Goal: Task Accomplishment & Management: Manage account settings

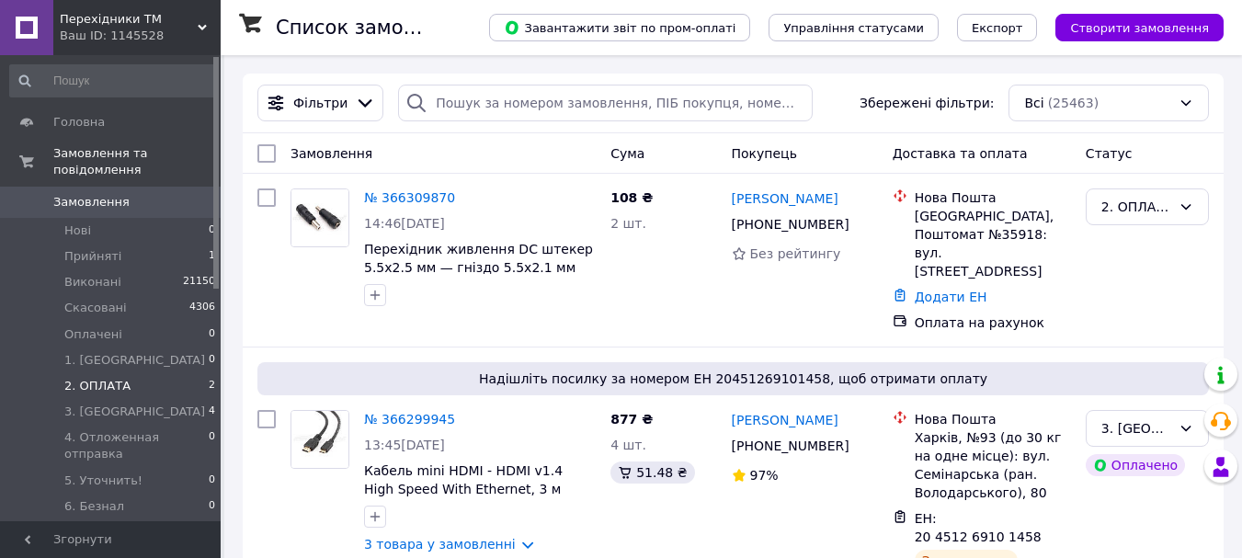
click at [199, 373] on li "2. ОПЛАТА 2" at bounding box center [113, 386] width 226 height 26
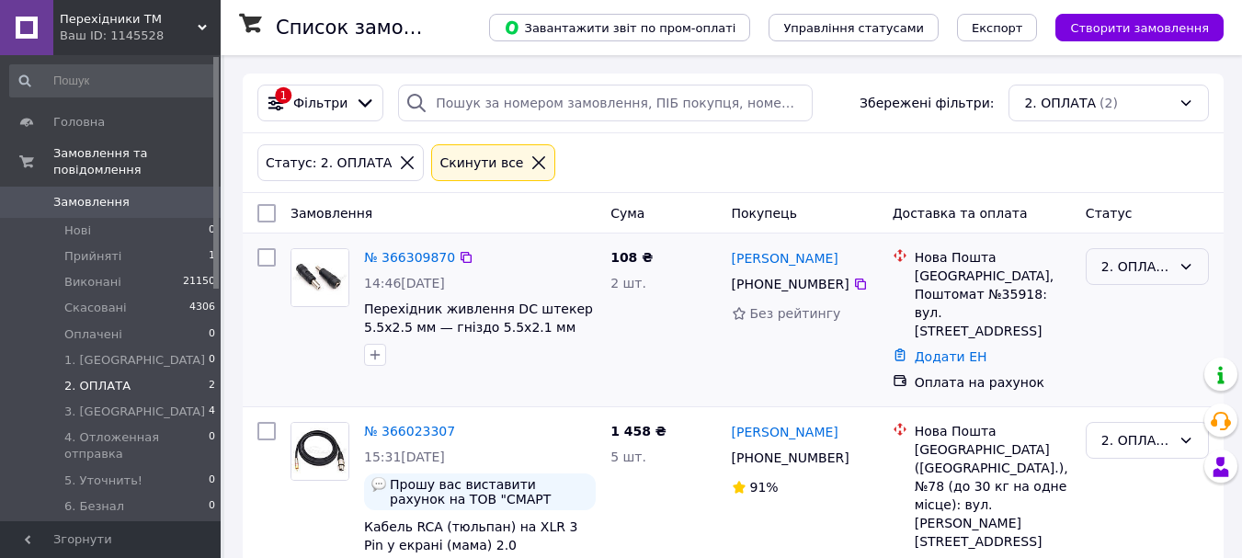
click at [1139, 263] on div "2. ОПЛАТА" at bounding box center [1136, 266] width 70 height 20
click at [1146, 401] on li "3. [GEOGRAPHIC_DATA]" at bounding box center [1147, 436] width 121 height 70
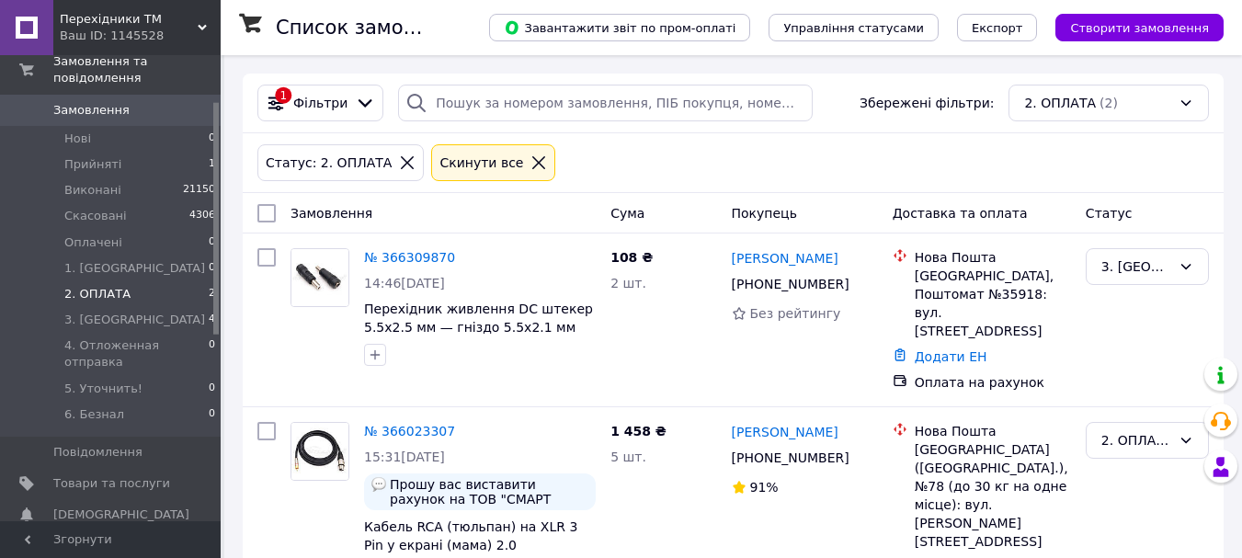
click at [198, 26] on icon at bounding box center [202, 27] width 9 height 9
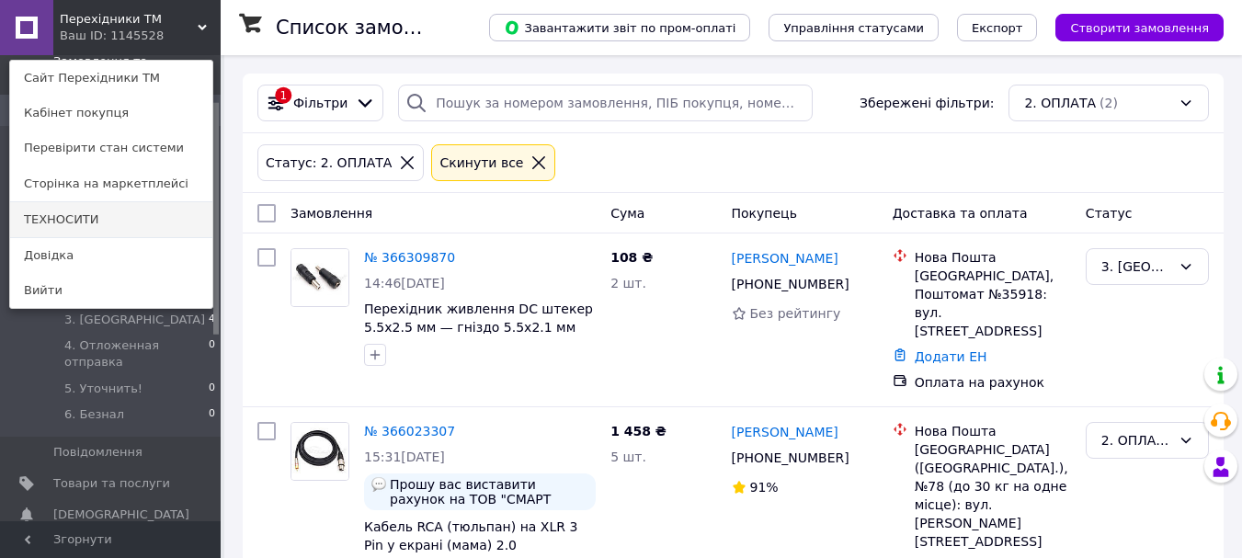
click at [115, 220] on link "ТЕХНОСИТИ" at bounding box center [111, 219] width 202 height 35
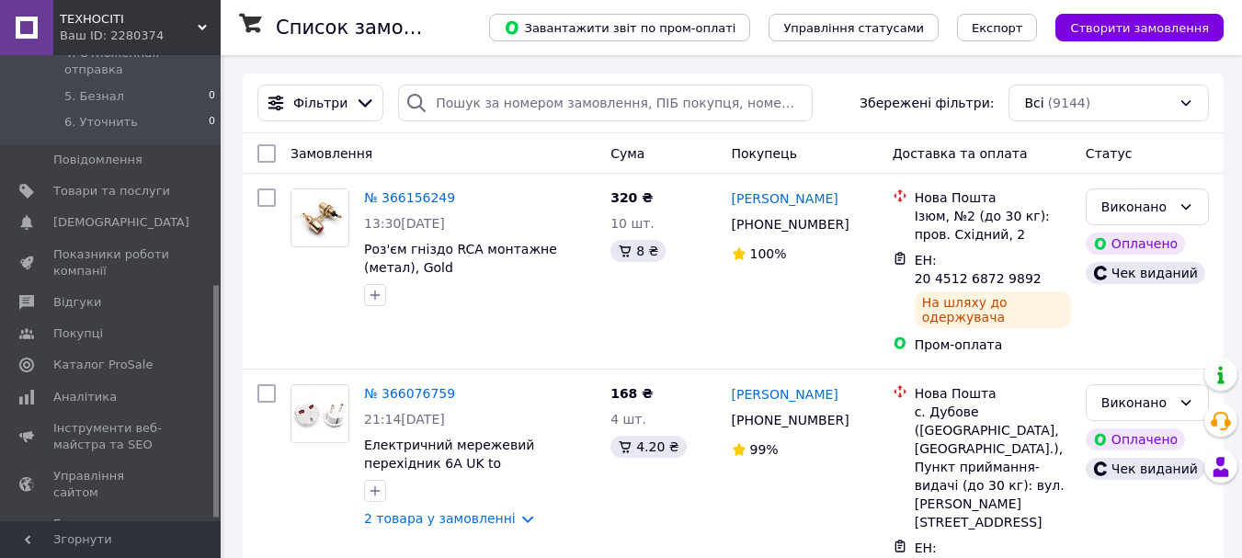
scroll to position [92, 0]
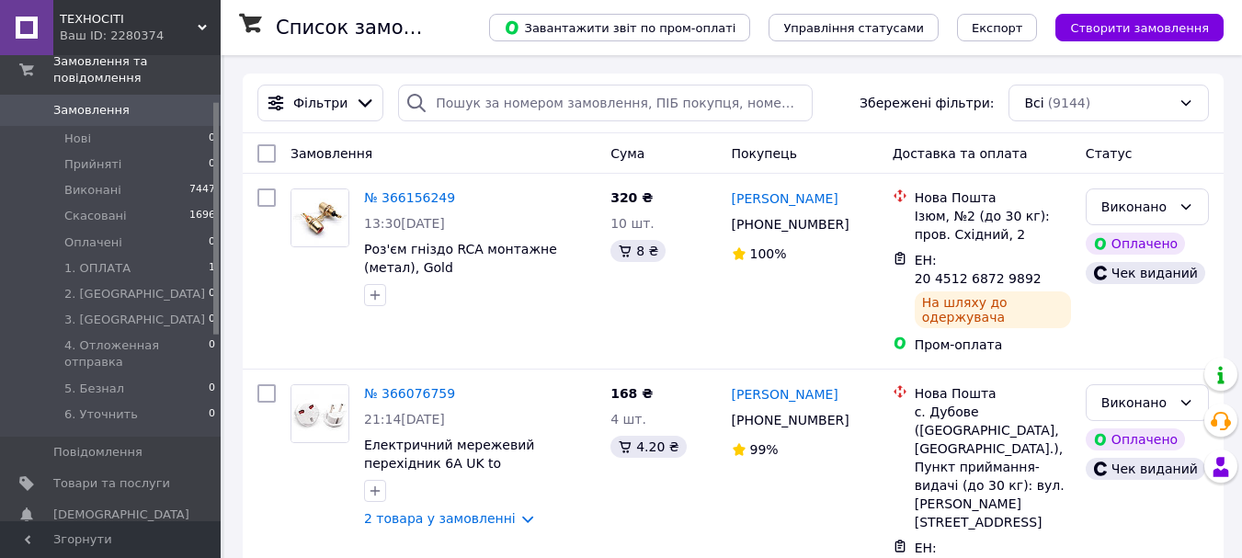
click at [202, 25] on icon at bounding box center [202, 27] width 9 height 9
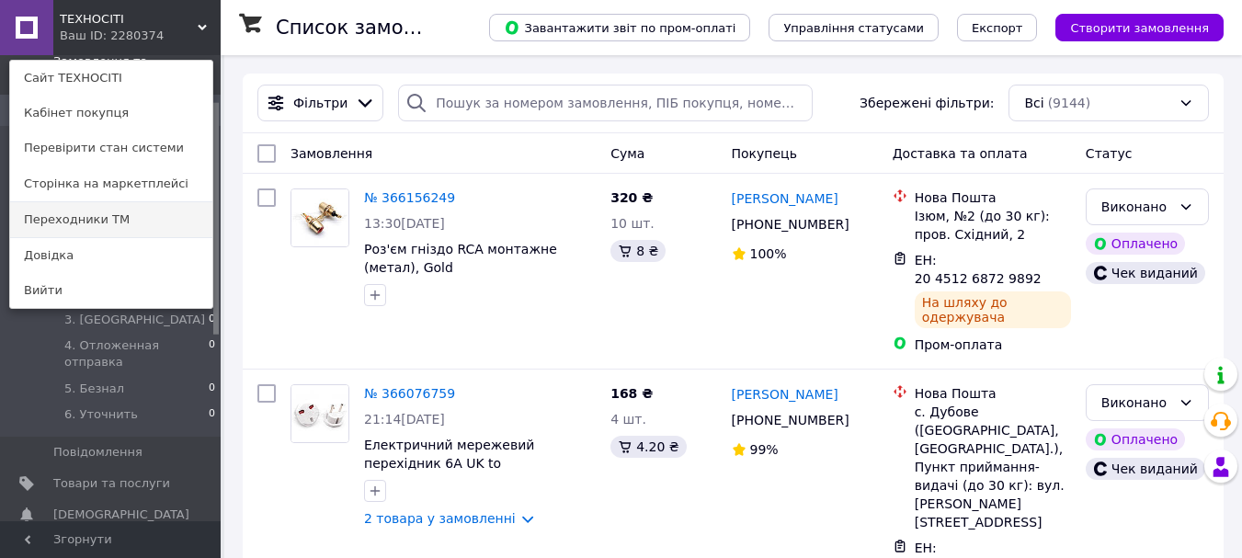
click at [128, 216] on link "Переходники ТМ" at bounding box center [111, 219] width 202 height 35
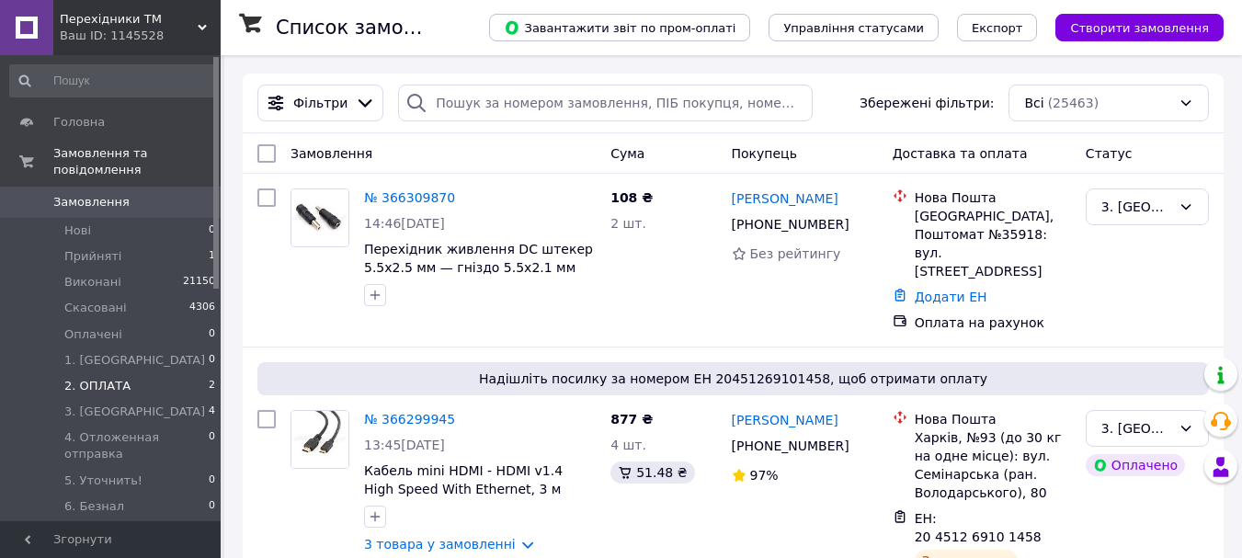
click at [190, 373] on li "2. ОПЛАТА 2" at bounding box center [113, 386] width 226 height 26
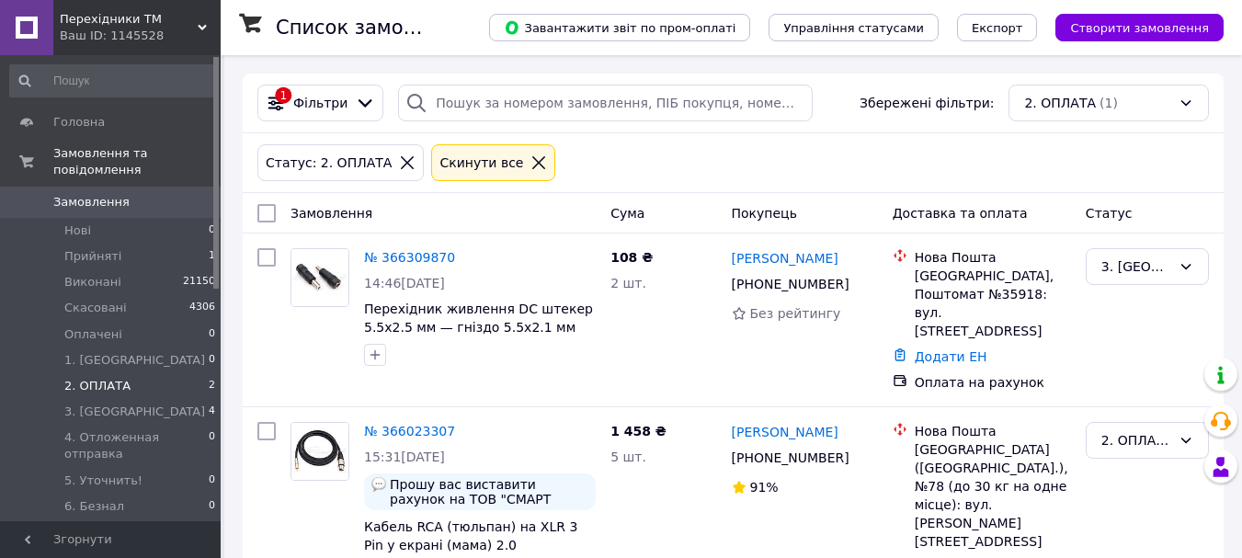
click at [186, 194] on span "0" at bounding box center [195, 202] width 51 height 17
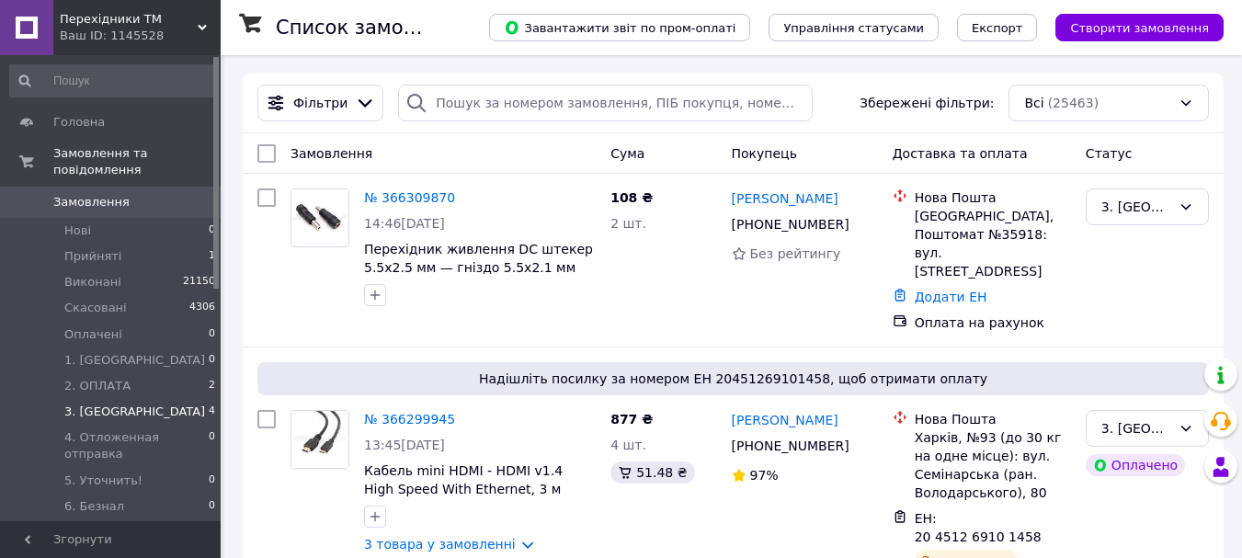
click at [186, 399] on li "3. ОТПРАВКА 4" at bounding box center [113, 412] width 226 height 26
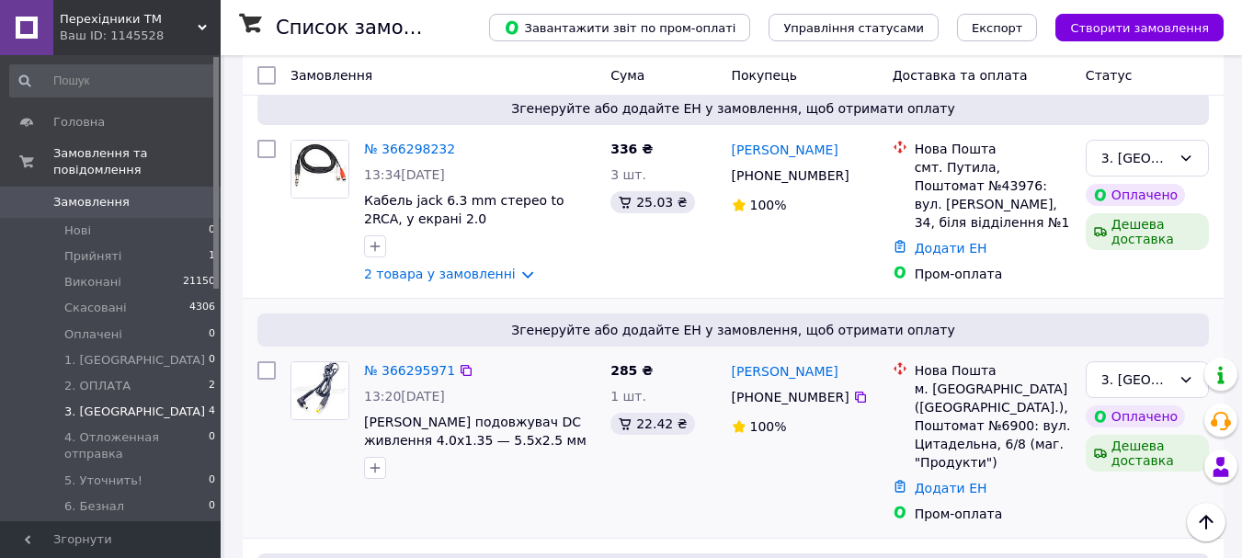
scroll to position [504, 0]
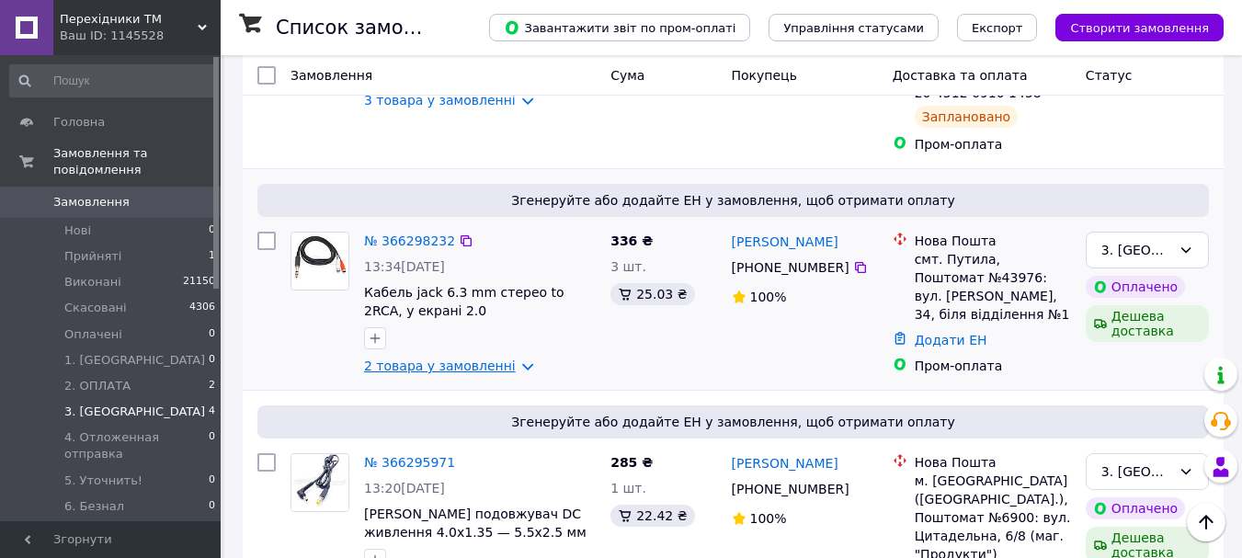
click at [499, 359] on link "2 товара у замовленні" at bounding box center [440, 366] width 152 height 15
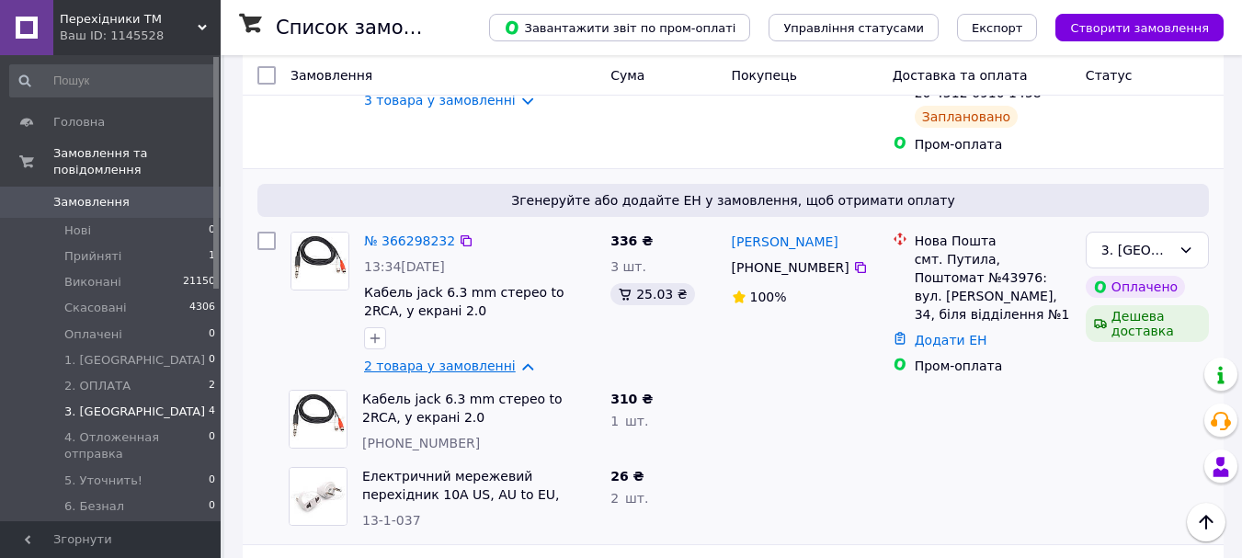
click at [499, 359] on link "2 товара у замовленні" at bounding box center [440, 366] width 152 height 15
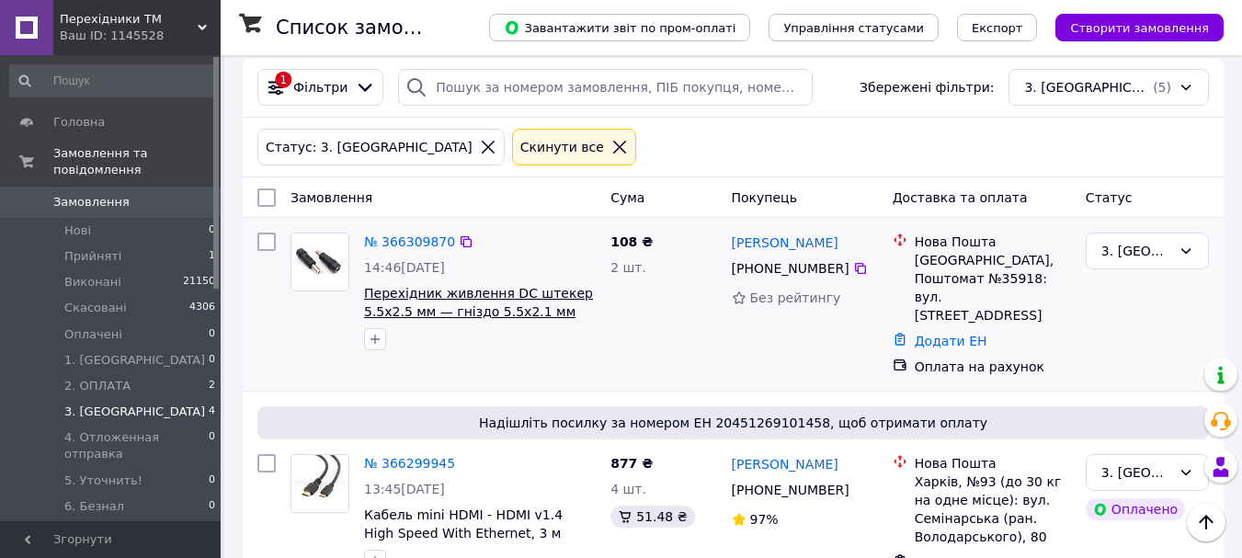
scroll to position [0, 0]
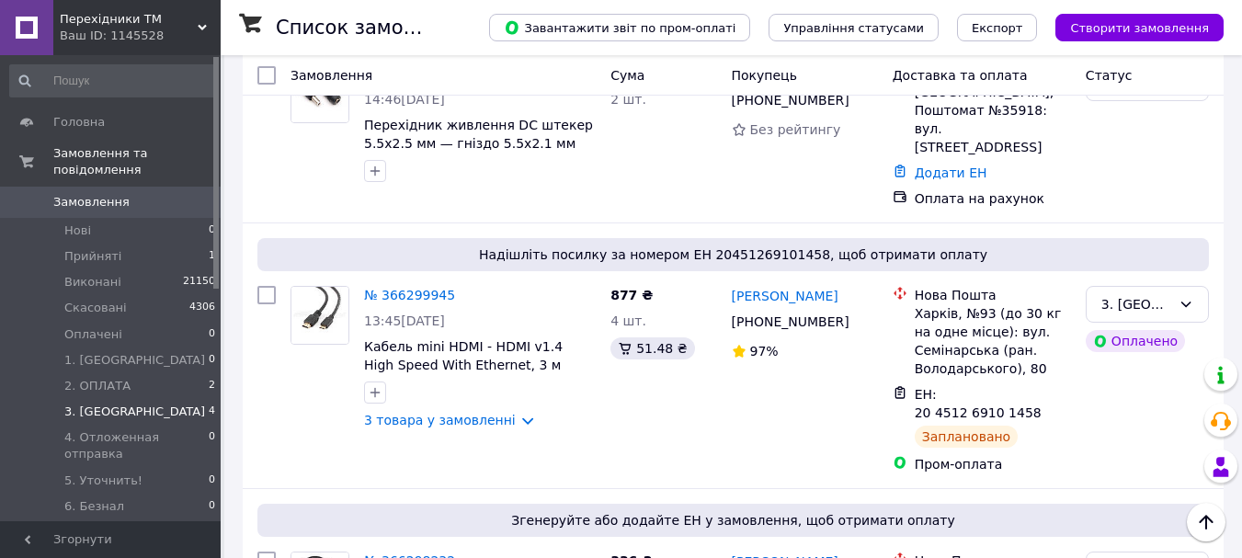
click at [125, 194] on span "Замовлення" at bounding box center [111, 202] width 117 height 17
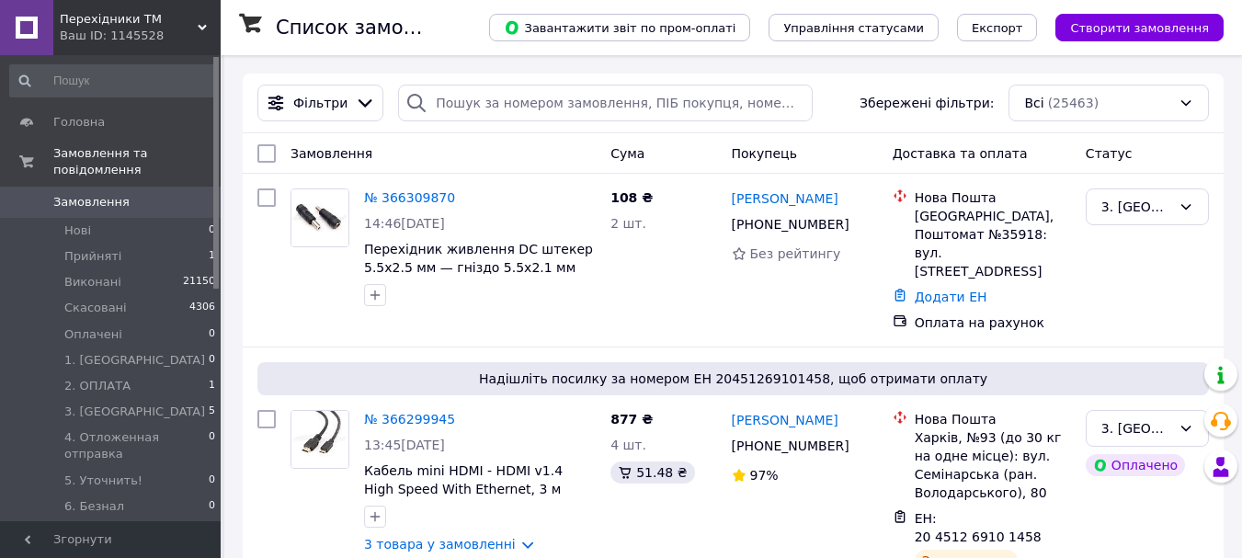
click at [204, 28] on use at bounding box center [202, 28] width 9 height 6
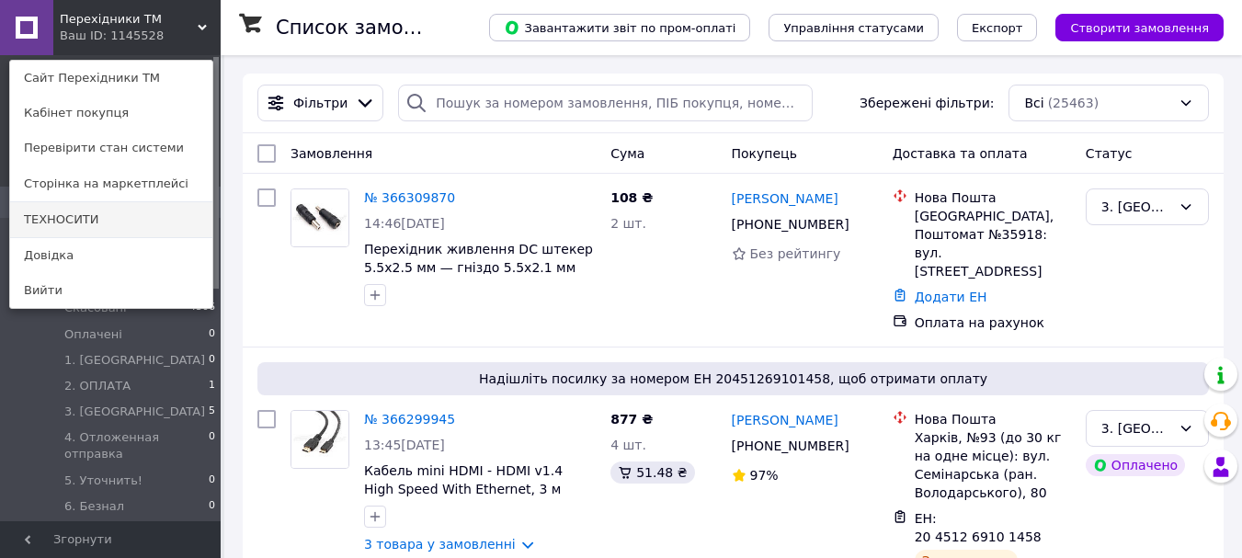
click at [85, 222] on link "ТЕХНОСИТИ" at bounding box center [111, 219] width 202 height 35
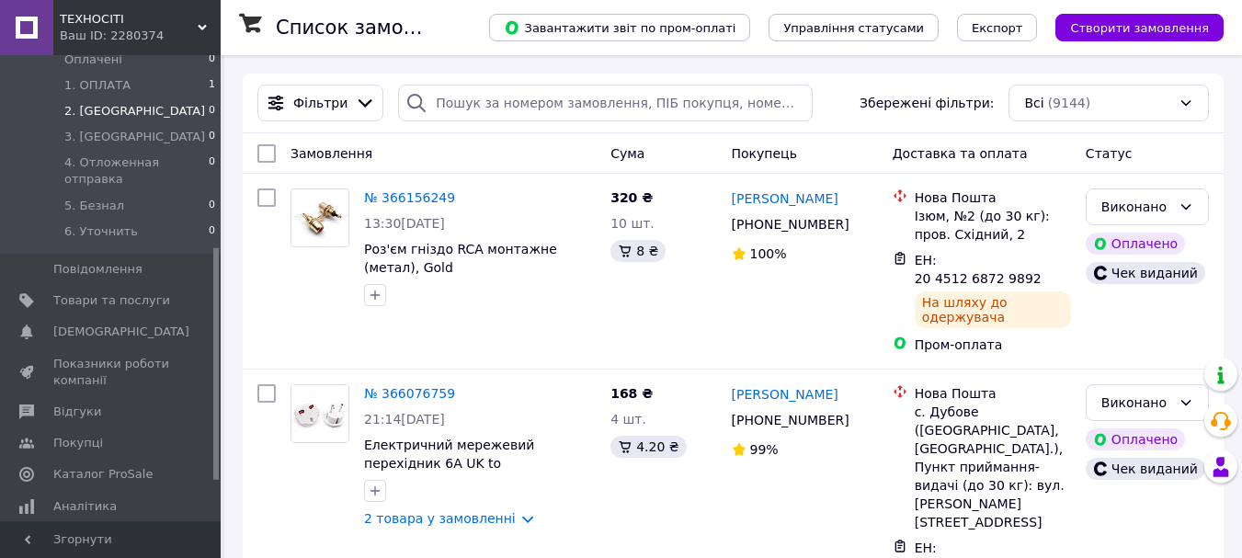
scroll to position [92, 0]
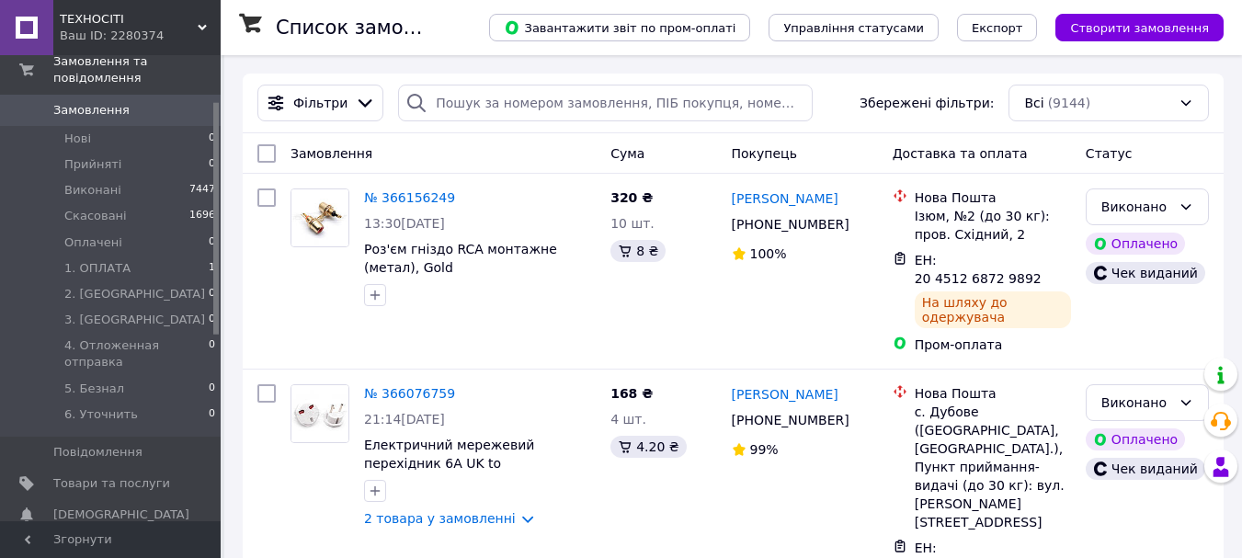
click at [199, 24] on icon at bounding box center [202, 27] width 9 height 9
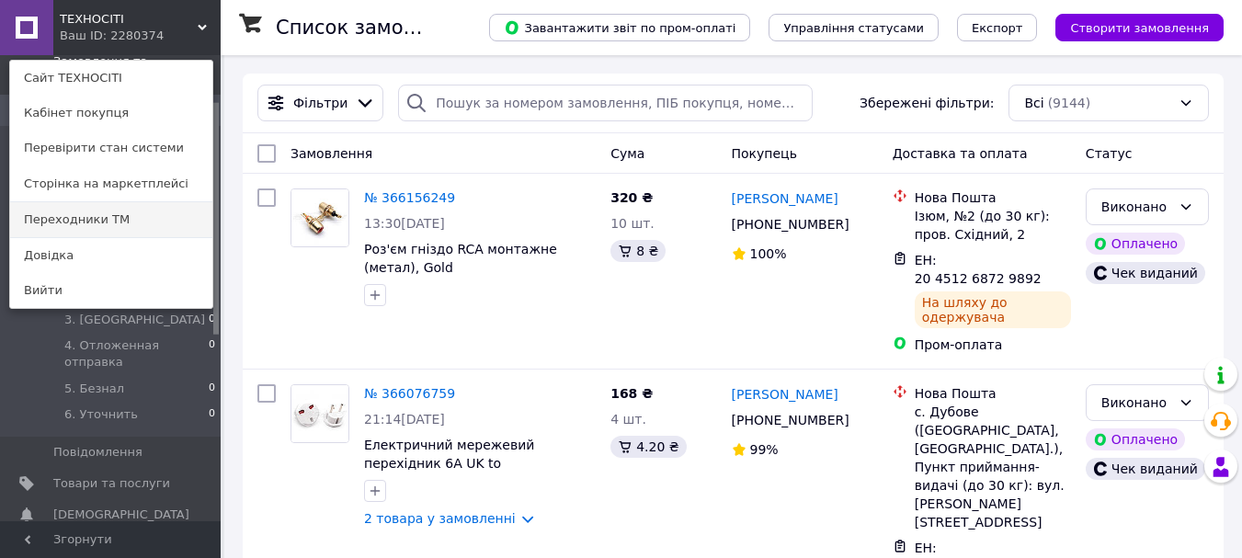
click at [125, 220] on link "Переходники ТМ" at bounding box center [111, 219] width 202 height 35
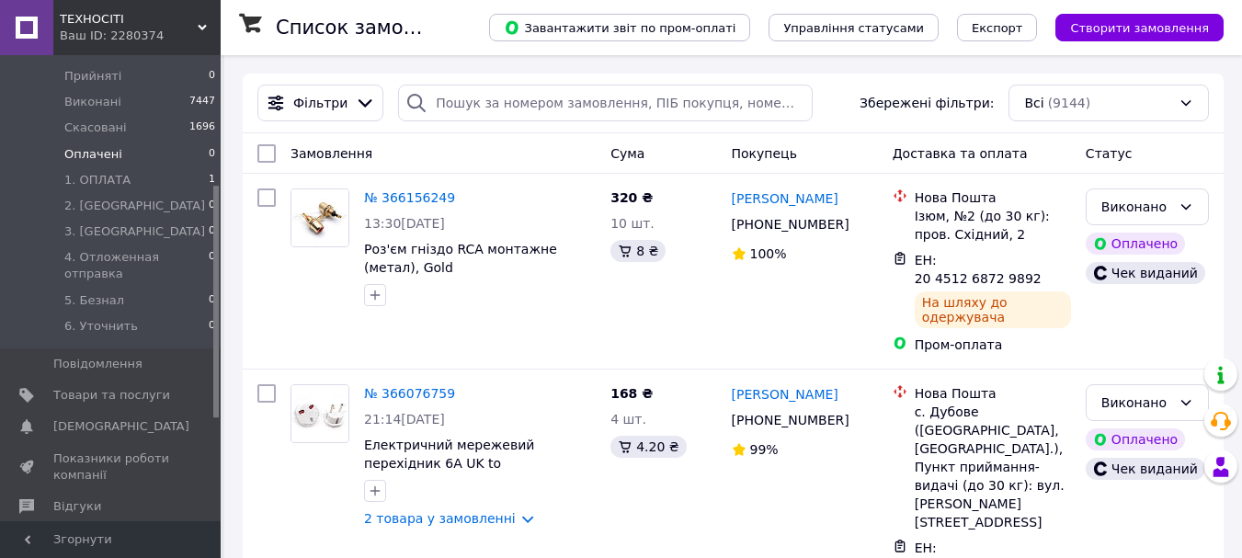
scroll to position [5, 0]
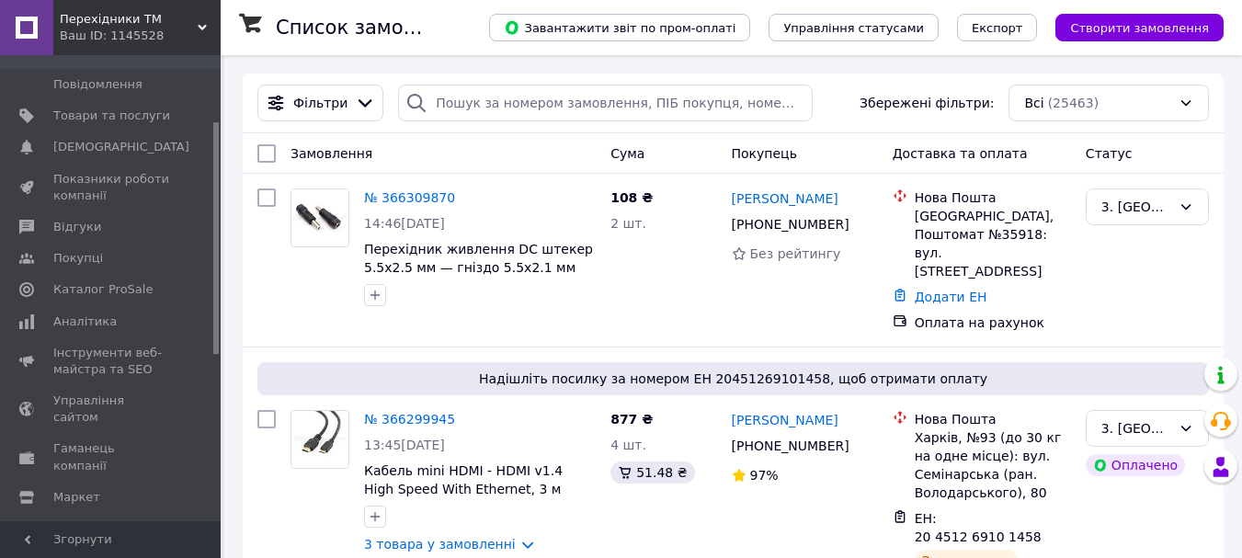
scroll to position [92, 0]
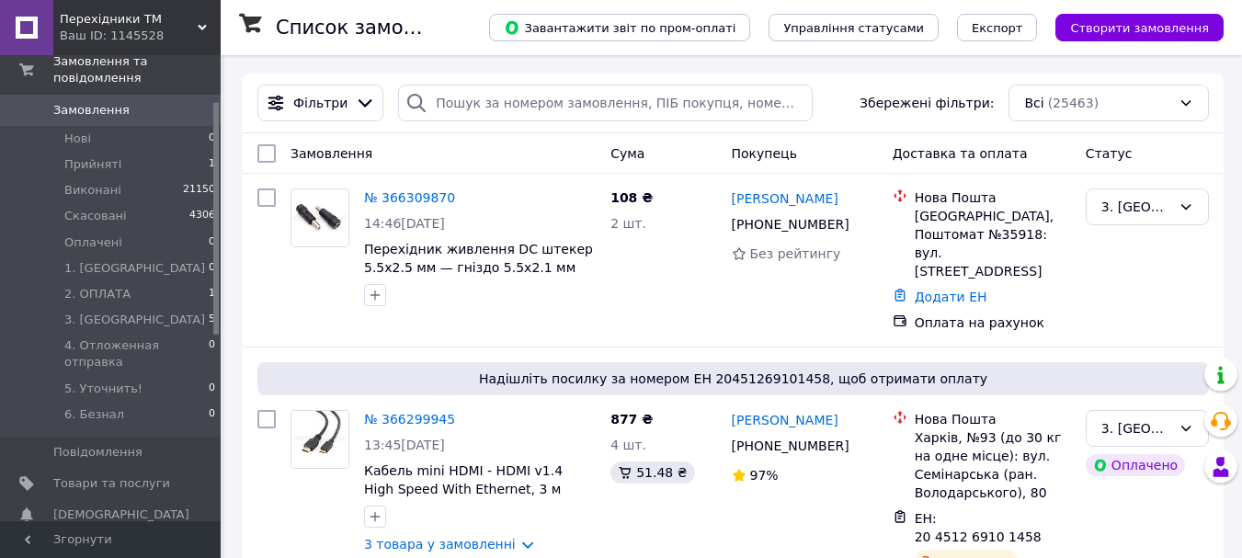
drag, startPoint x: 201, startPoint y: 23, endPoint x: 201, endPoint y: 52, distance: 29.4
click at [201, 23] on icon at bounding box center [202, 27] width 9 height 9
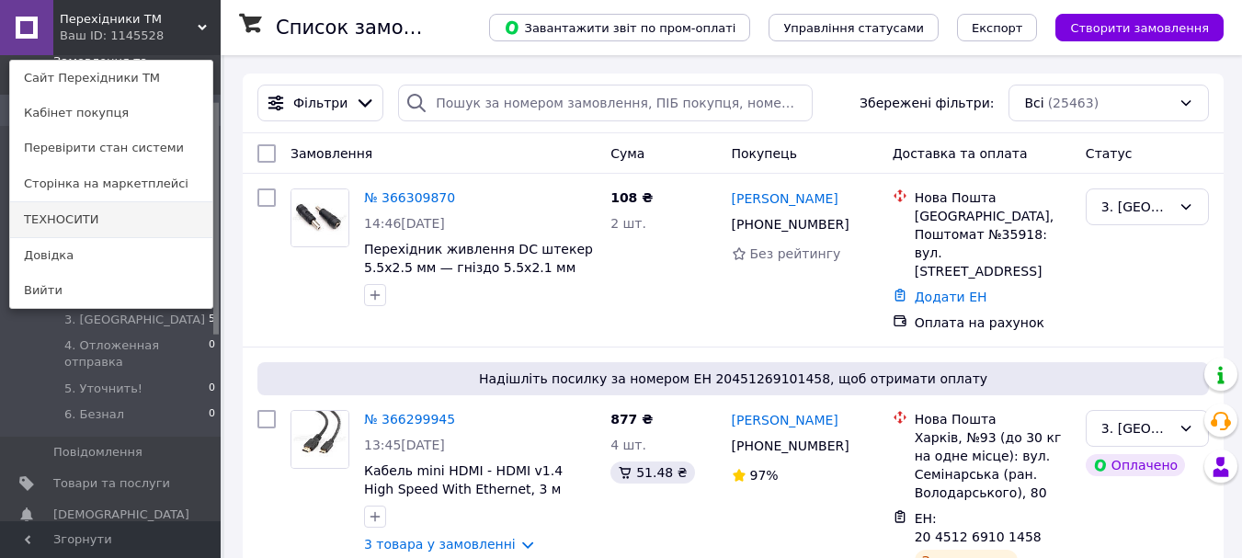
click at [106, 223] on link "ТЕХНОСИТИ" at bounding box center [111, 219] width 202 height 35
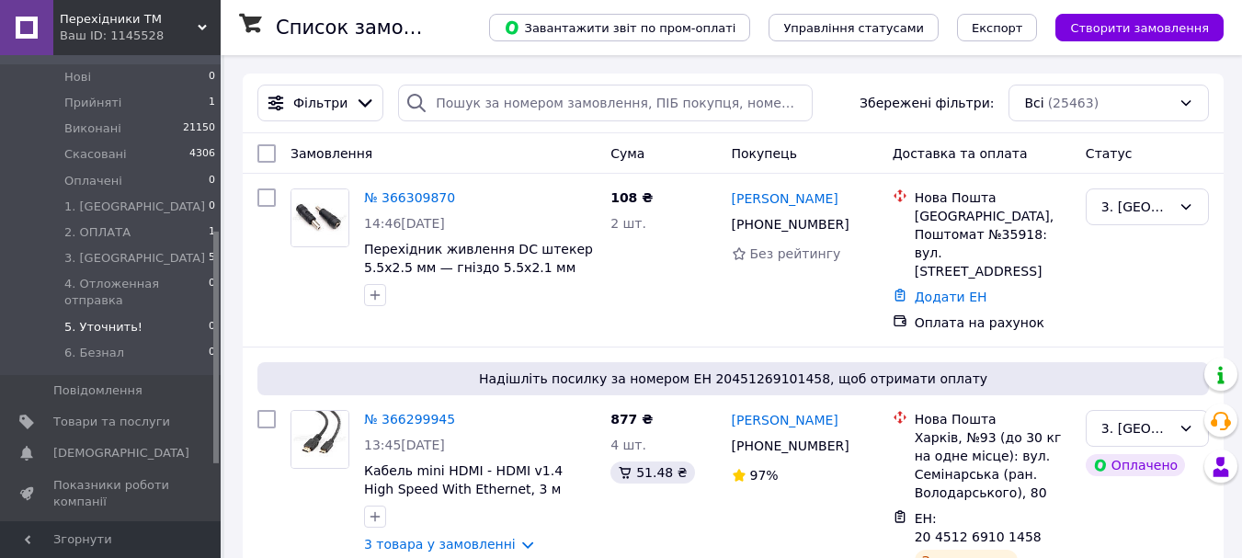
scroll to position [5, 0]
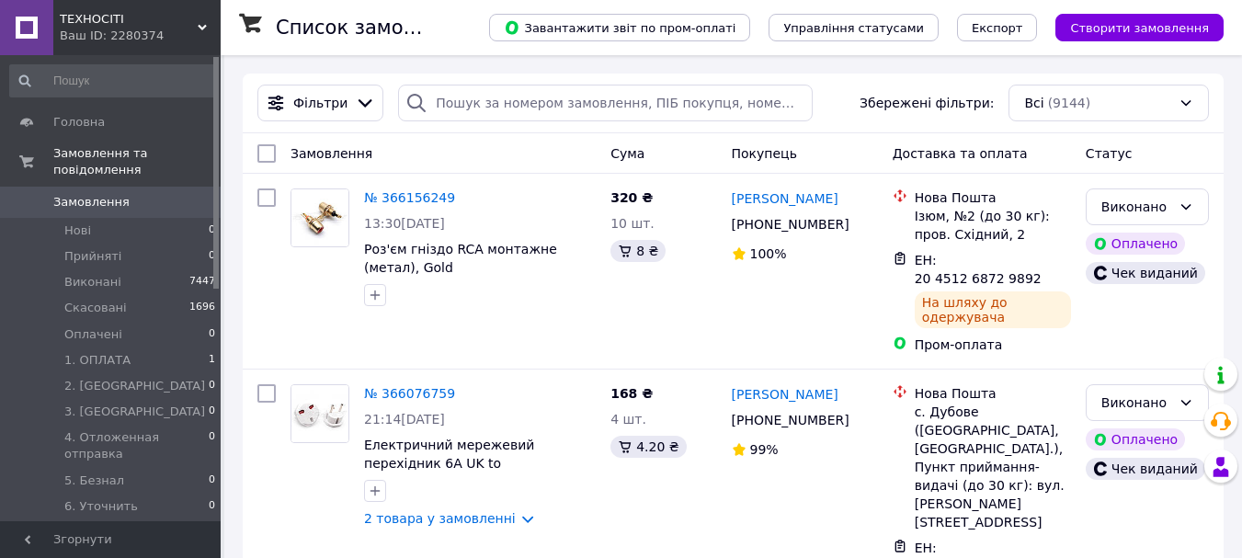
click at [203, 25] on icon at bounding box center [202, 27] width 9 height 9
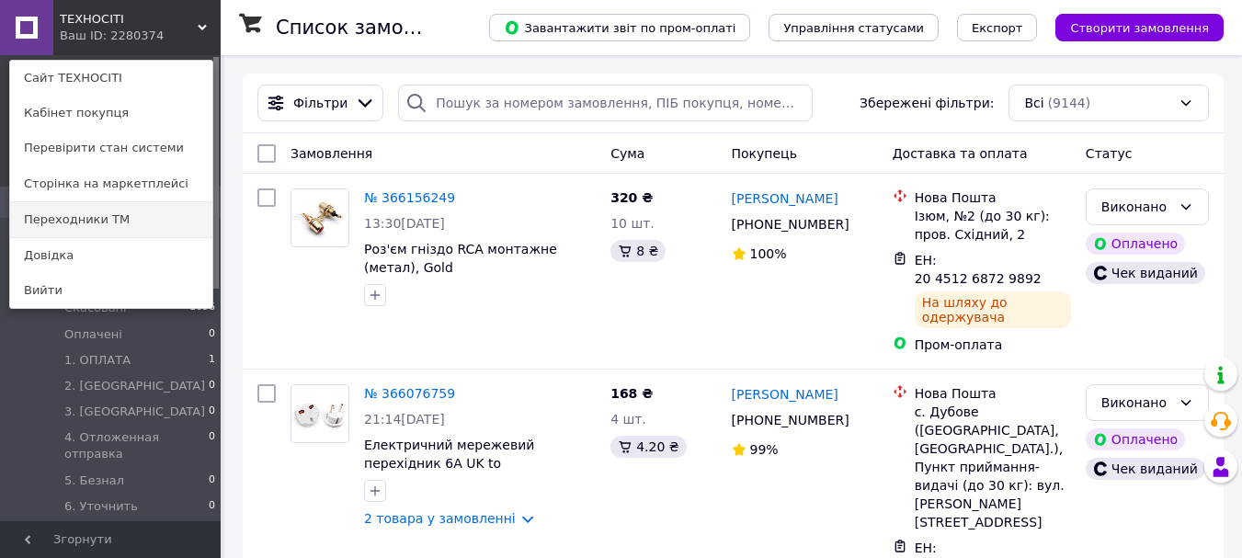
click at [118, 216] on link "Переходники ТМ" at bounding box center [111, 219] width 202 height 35
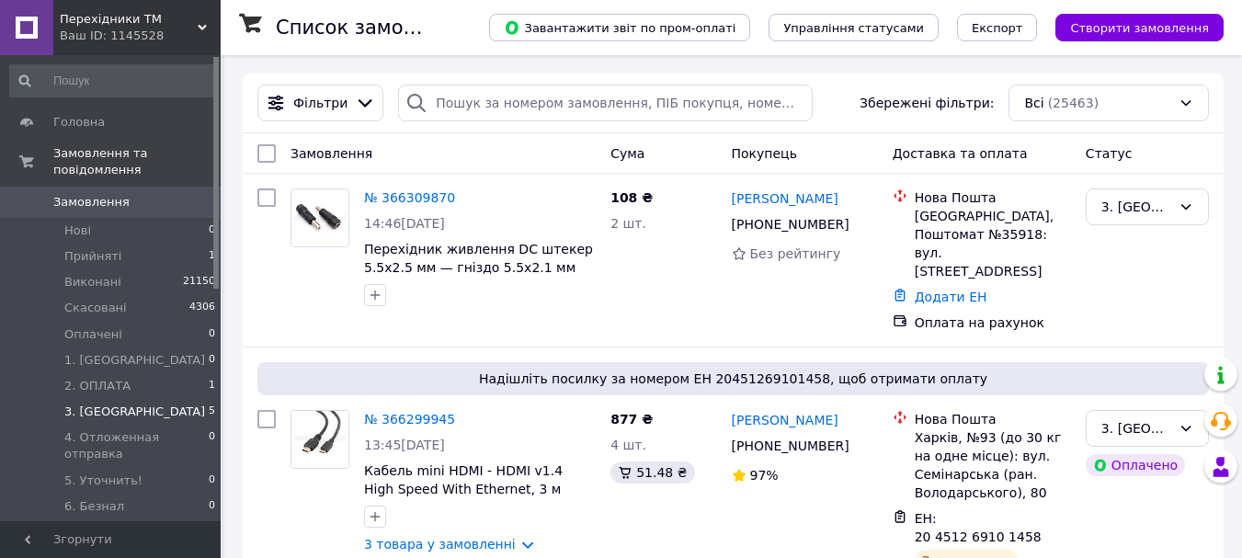
click at [171, 399] on li "3. ОТПРАВКА 5" at bounding box center [113, 412] width 226 height 26
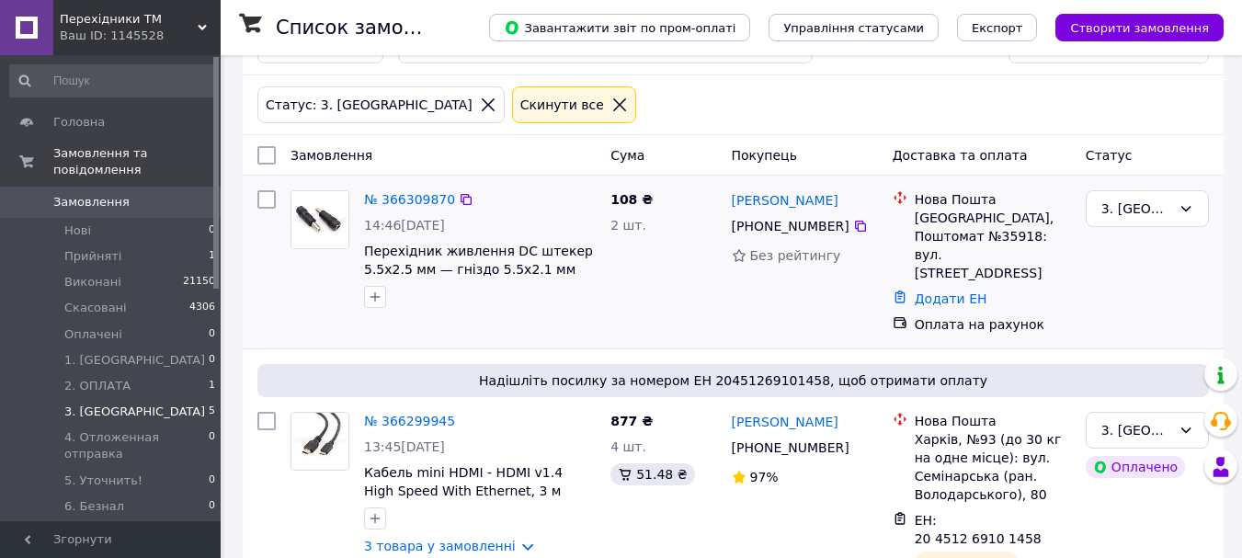
scroll to position [184, 0]
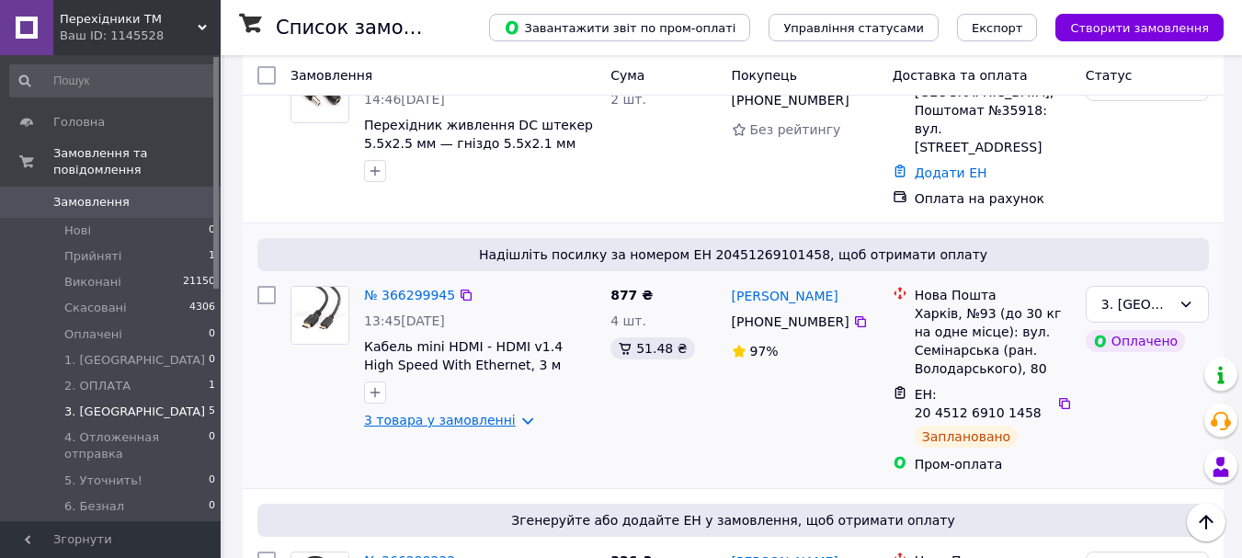
click at [460, 427] on link "3 товара у замовленні" at bounding box center [440, 420] width 152 height 15
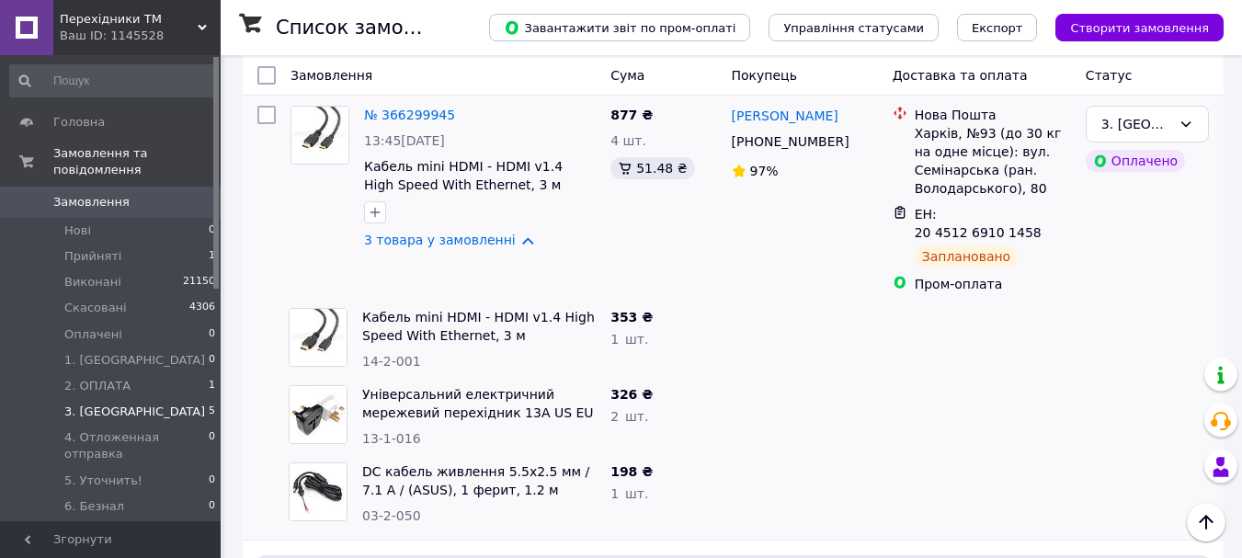
scroll to position [368, 0]
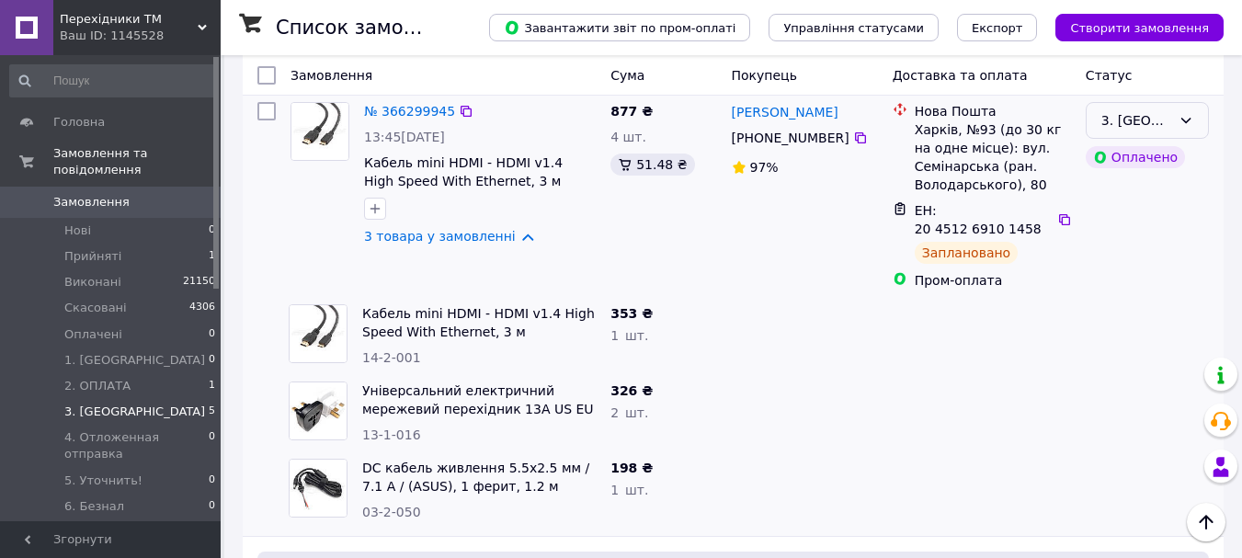
click at [1131, 123] on div "3. [GEOGRAPHIC_DATA]" at bounding box center [1136, 120] width 70 height 20
click at [1128, 190] on li "Виконано" at bounding box center [1147, 193] width 121 height 33
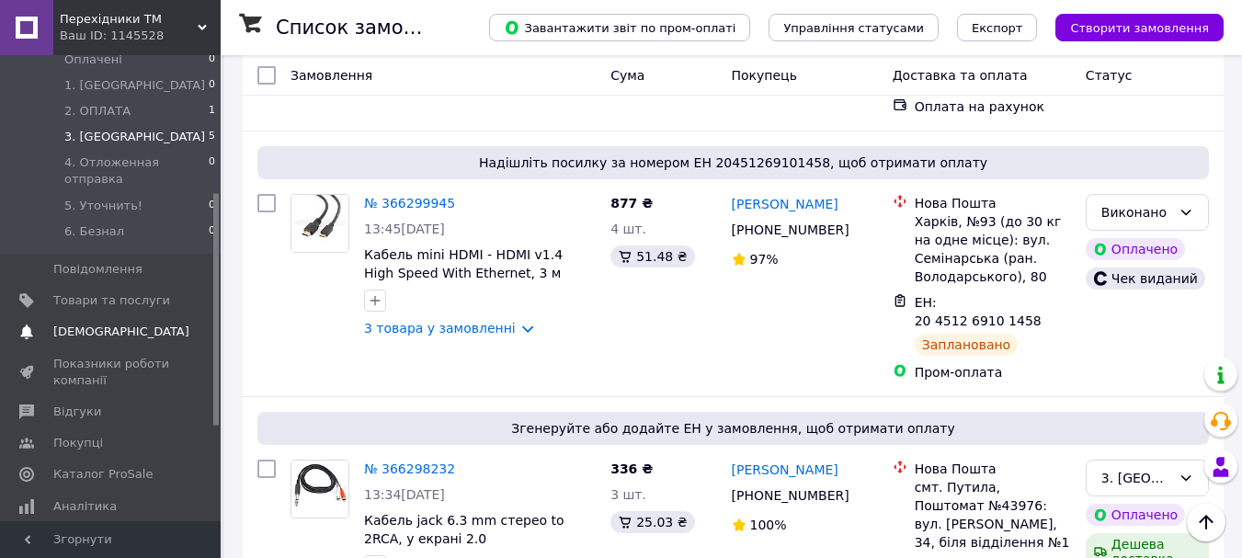
scroll to position [276, 0]
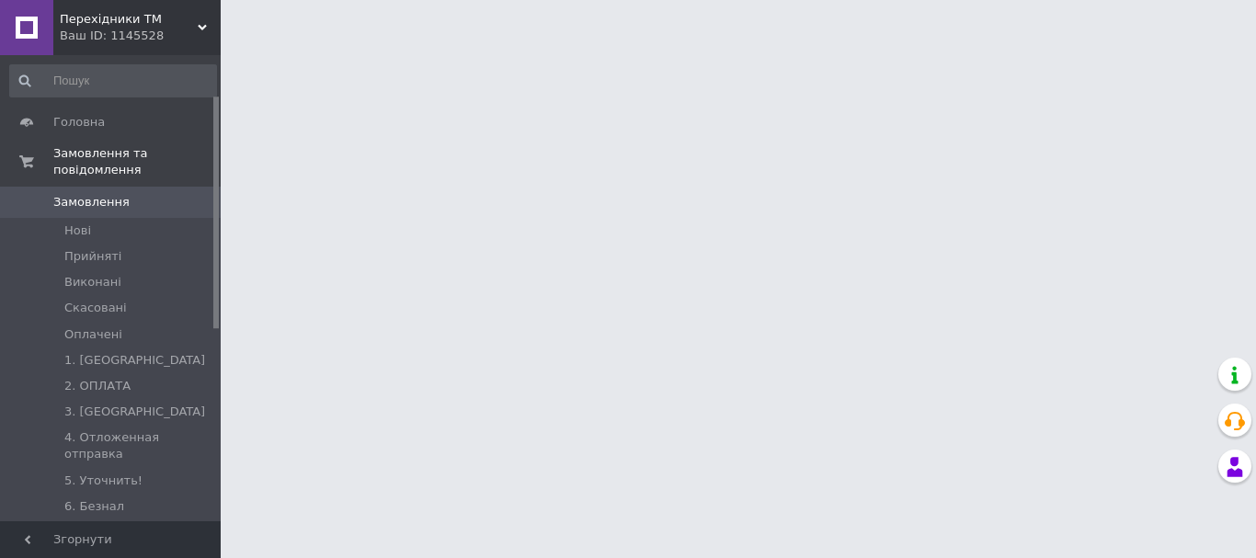
scroll to position [276, 0]
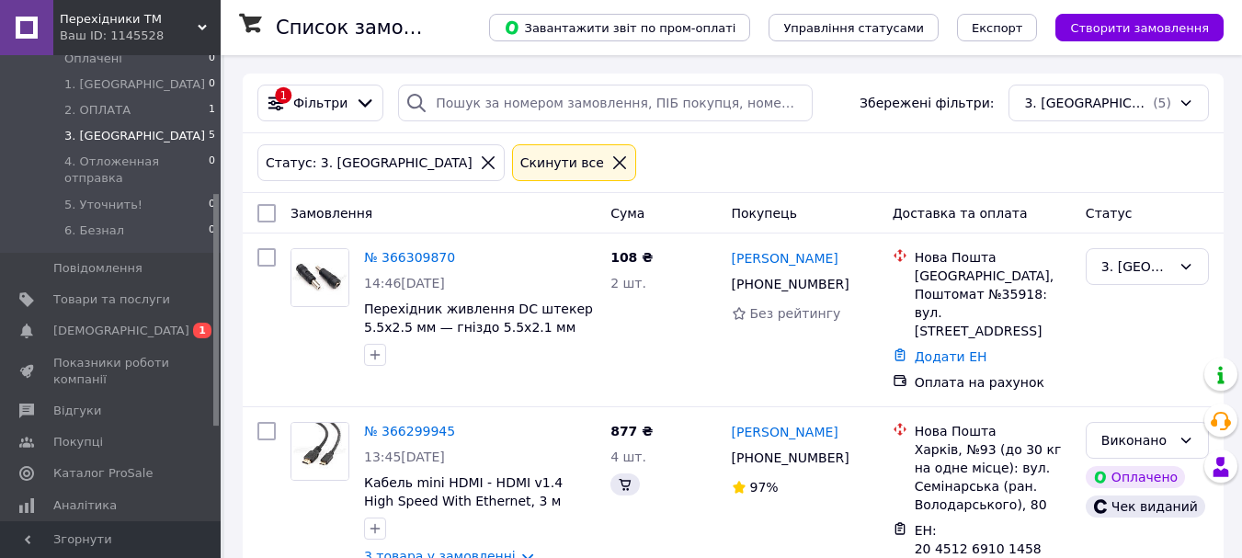
click at [137, 323] on span "[DEMOGRAPHIC_DATA]" at bounding box center [111, 331] width 117 height 17
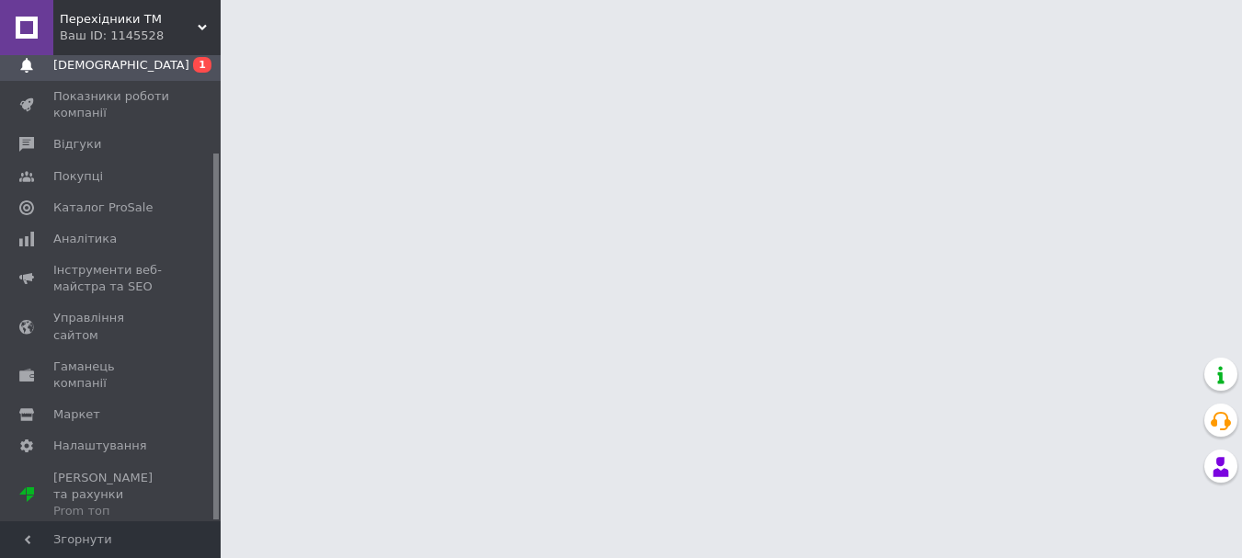
scroll to position [124, 0]
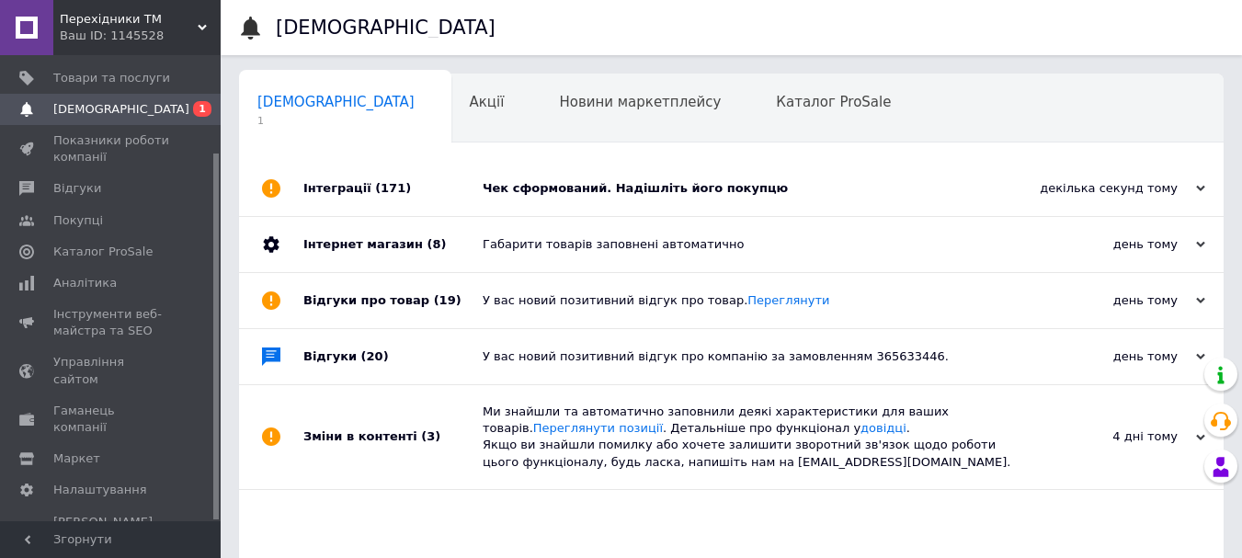
click at [671, 188] on div "Чек сформований. Надішліть його покупцю" at bounding box center [752, 188] width 539 height 17
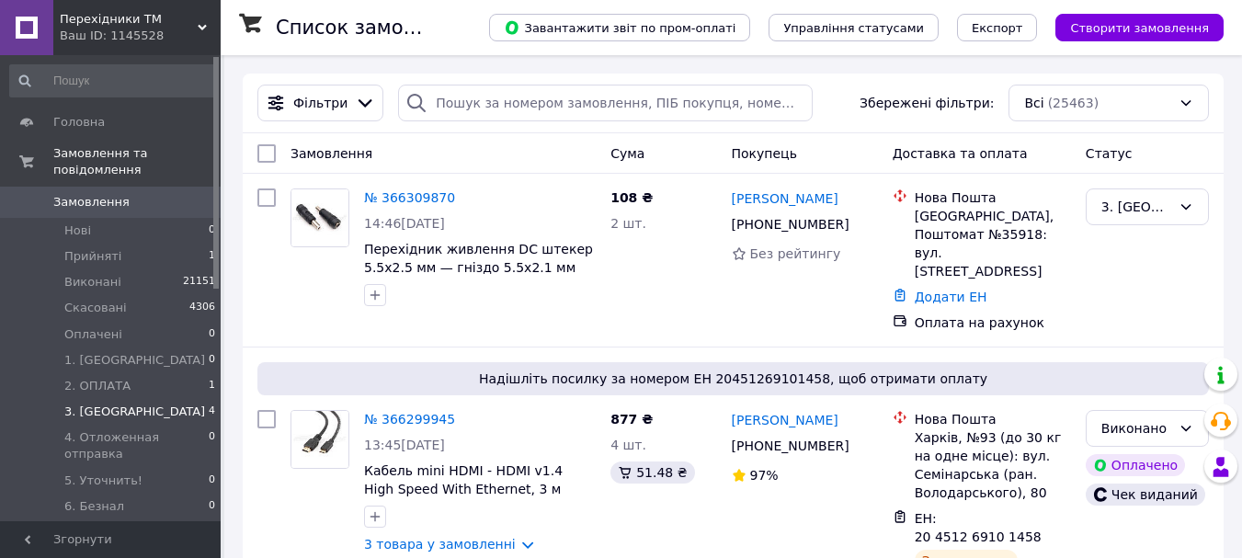
click at [179, 399] on li "3. ОТПРАВКА 4" at bounding box center [113, 412] width 226 height 26
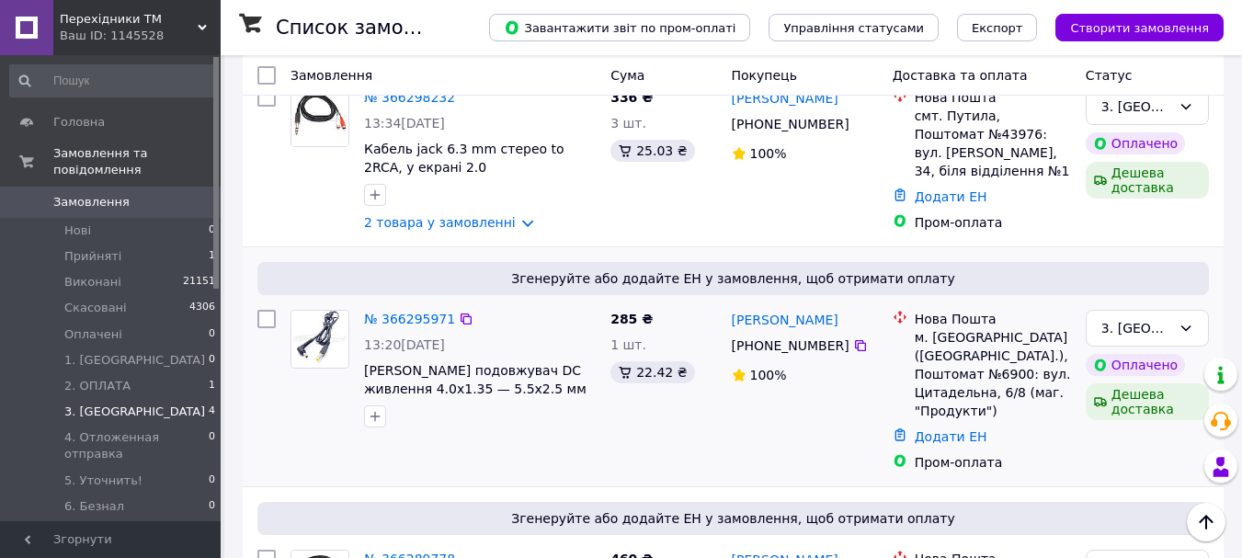
scroll to position [276, 0]
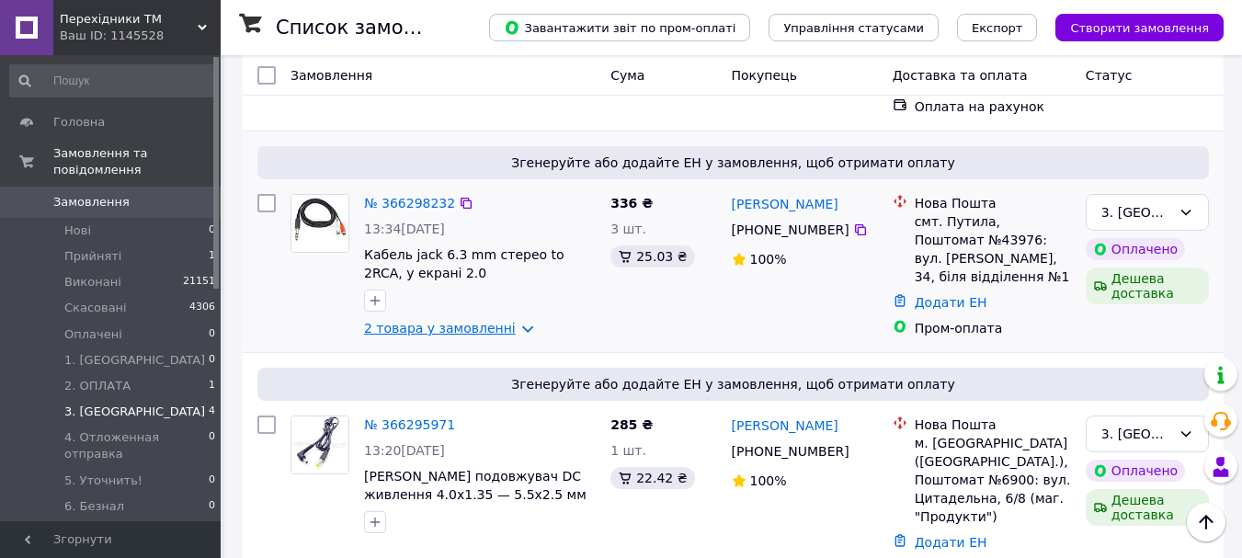
click at [508, 324] on link "2 товара у замовленні" at bounding box center [440, 328] width 152 height 15
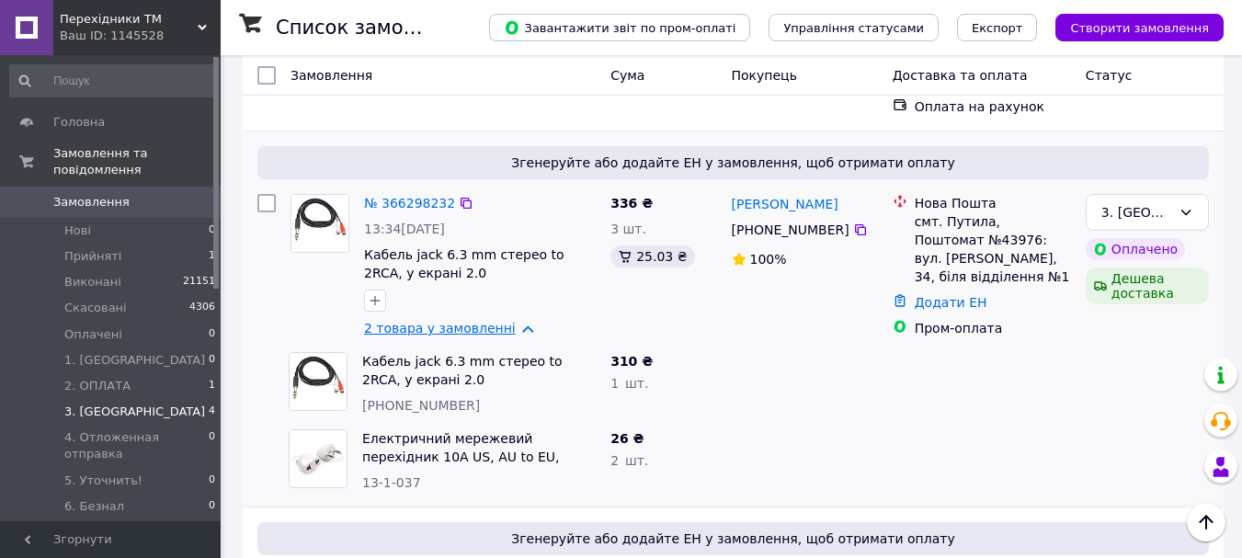
click at [508, 324] on link "2 товара у замовленні" at bounding box center [440, 328] width 152 height 15
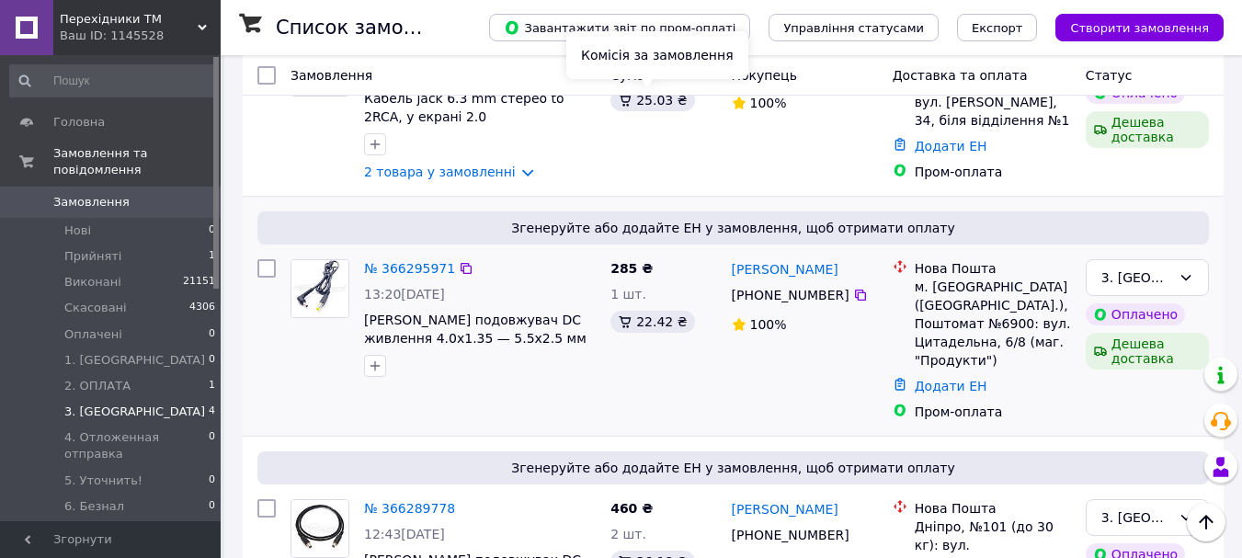
scroll to position [532, 0]
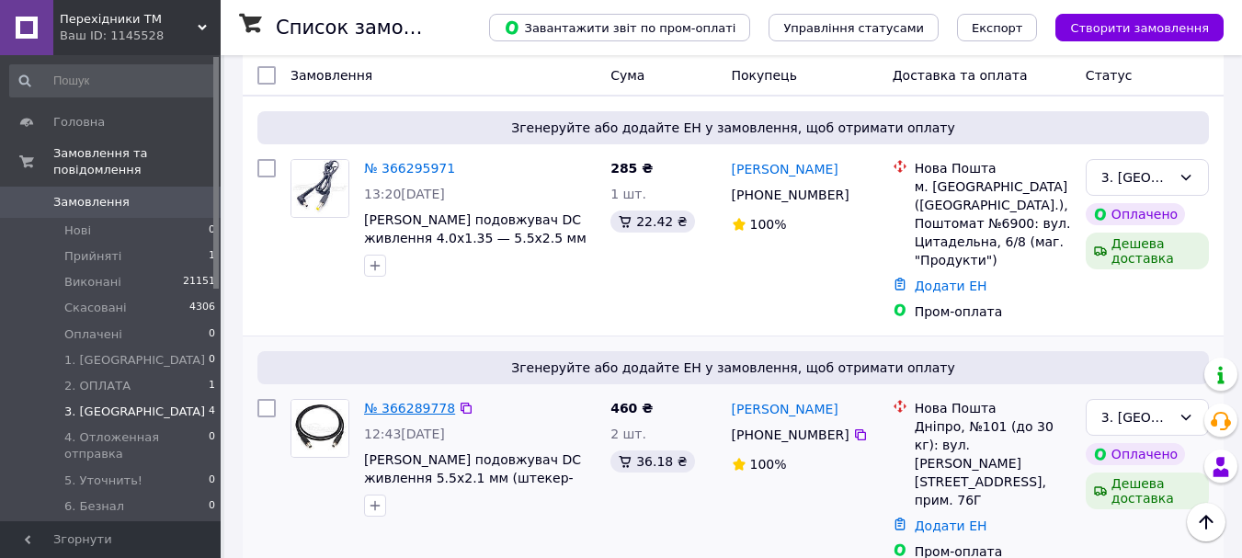
click at [408, 401] on link "№ 366289778" at bounding box center [409, 408] width 91 height 15
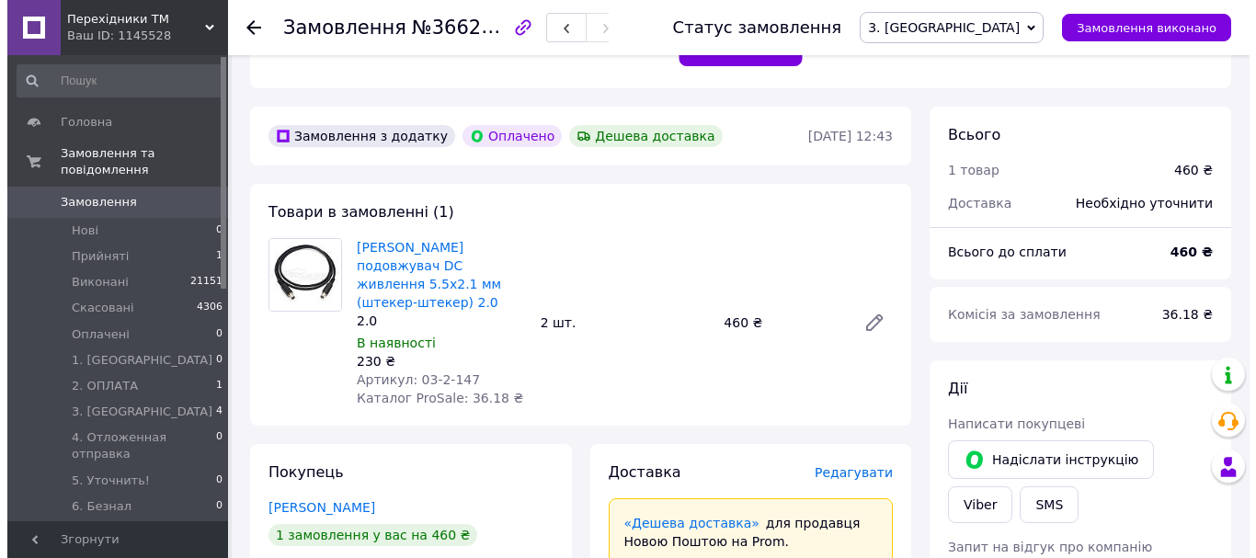
scroll to position [552, 0]
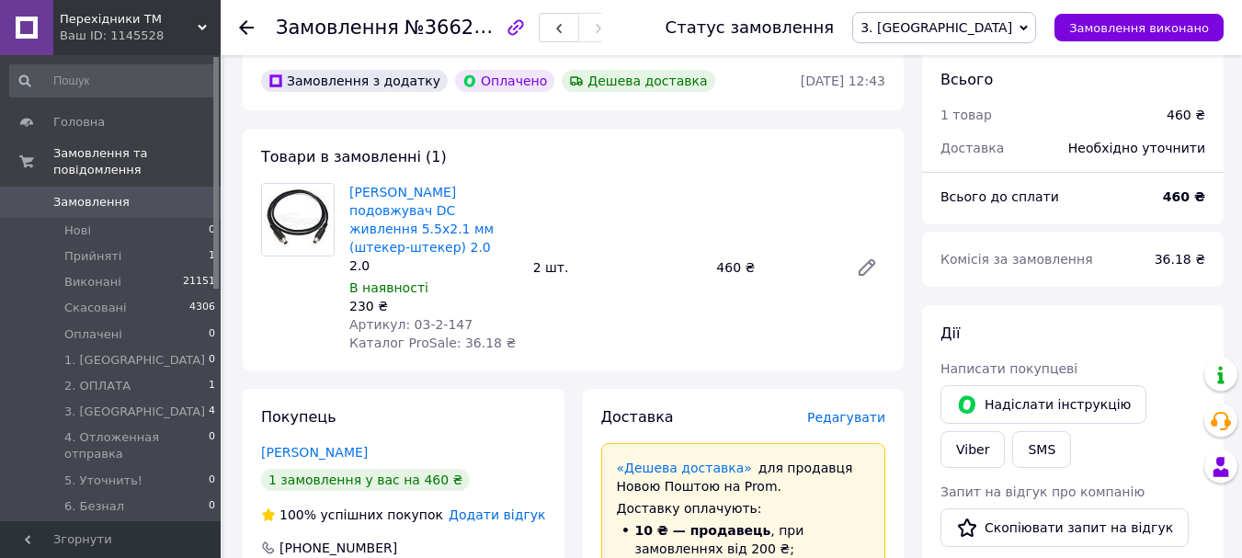
click at [865, 410] on span "Редагувати" at bounding box center [846, 417] width 78 height 15
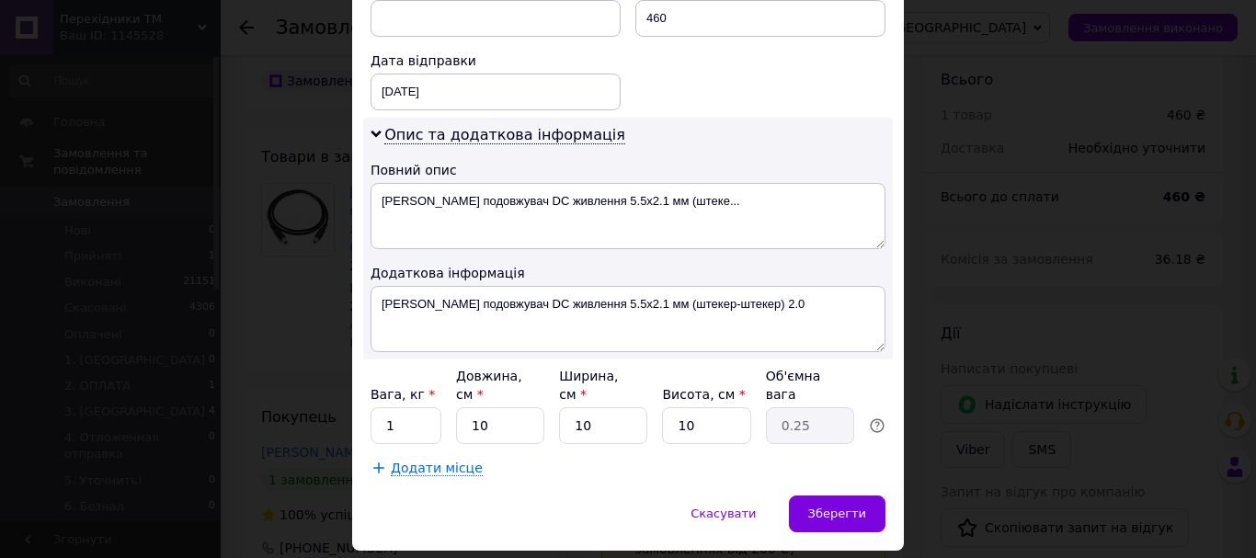
scroll to position [869, 0]
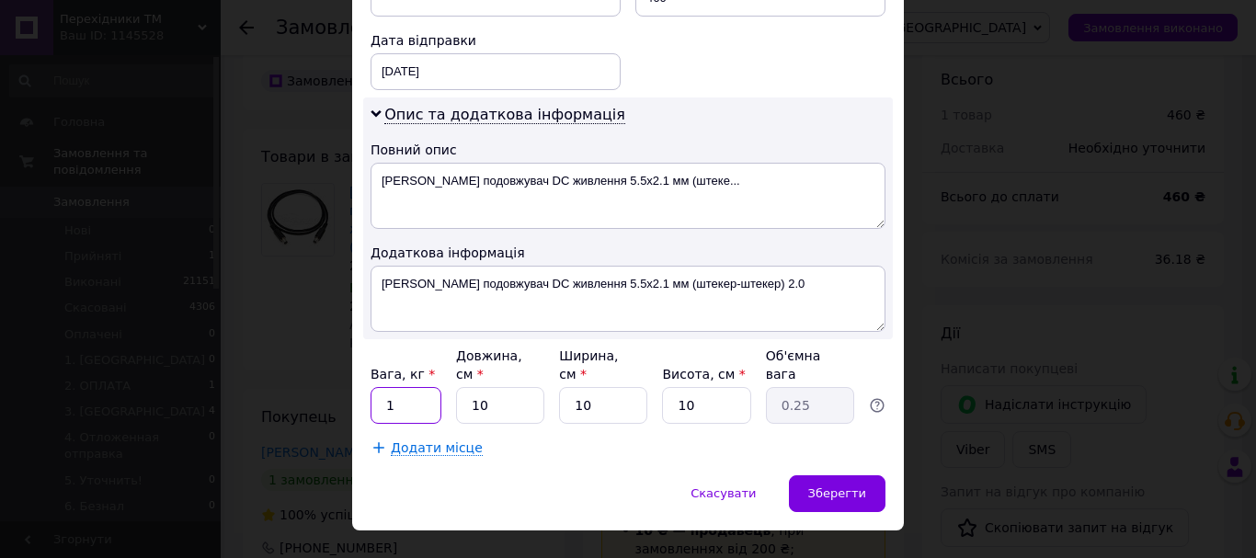
drag, startPoint x: 409, startPoint y: 367, endPoint x: 370, endPoint y: 370, distance: 38.8
click at [370, 387] on input "1" at bounding box center [405, 405] width 71 height 37
click at [336, 315] on div "× Редагування доставки Спосіб доставки Нова Пошта (платна) Платник Отримувач Ві…" at bounding box center [628, 279] width 1256 height 558
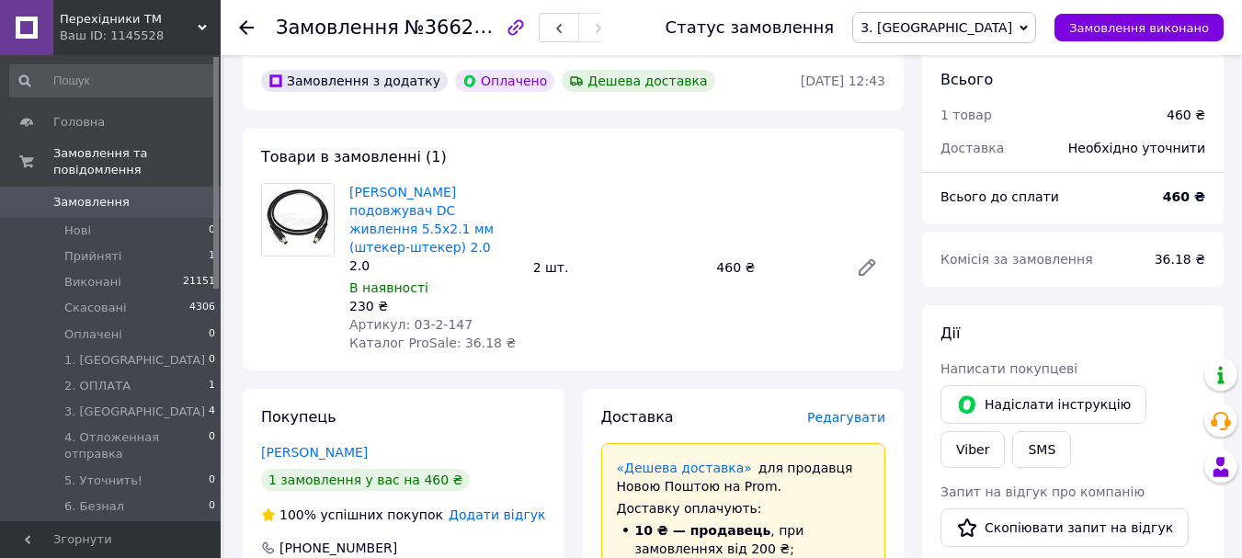
click at [835, 410] on span "Редагувати" at bounding box center [846, 417] width 78 height 15
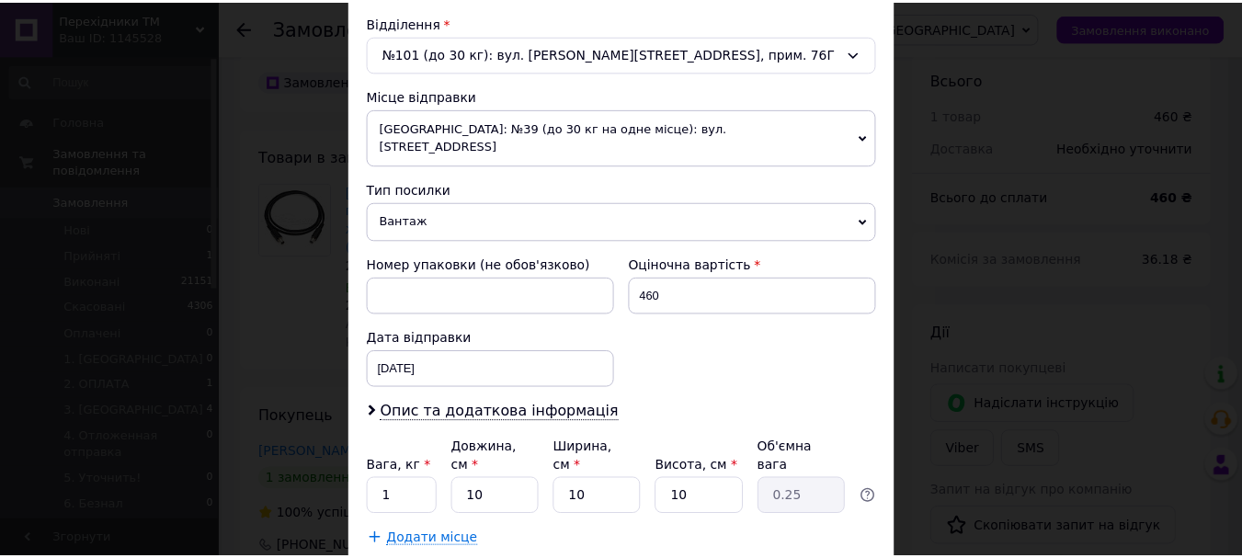
scroll to position [663, 0]
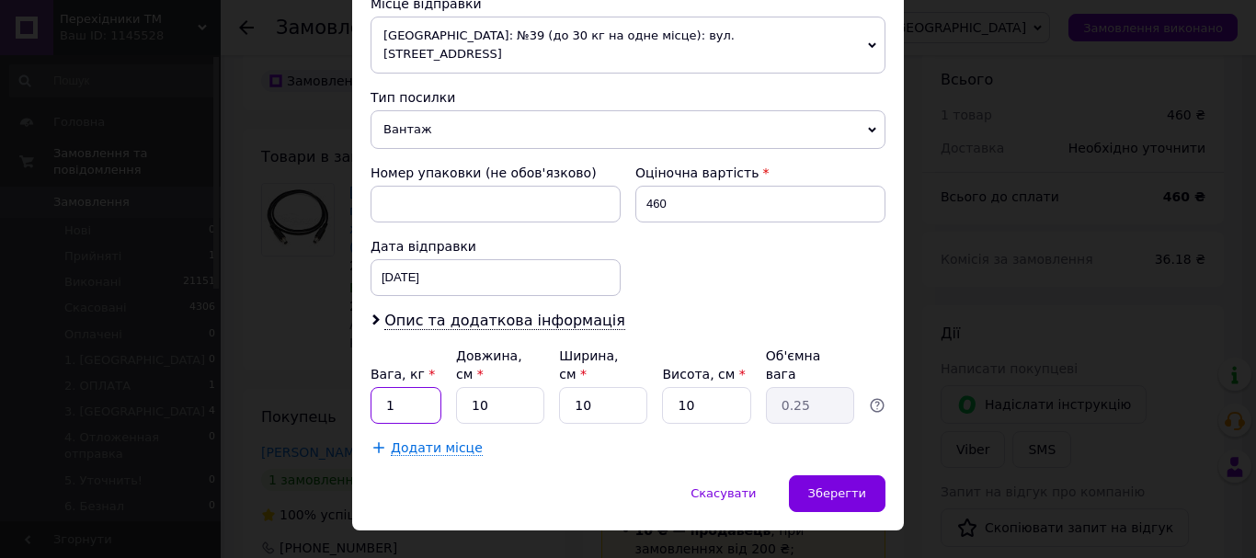
drag, startPoint x: 384, startPoint y: 370, endPoint x: 396, endPoint y: 370, distance: 12.0
click at [396, 387] on input "1" at bounding box center [405, 405] width 71 height 37
type input "0.5"
click at [854, 486] on span "Зберегти" at bounding box center [837, 493] width 58 height 14
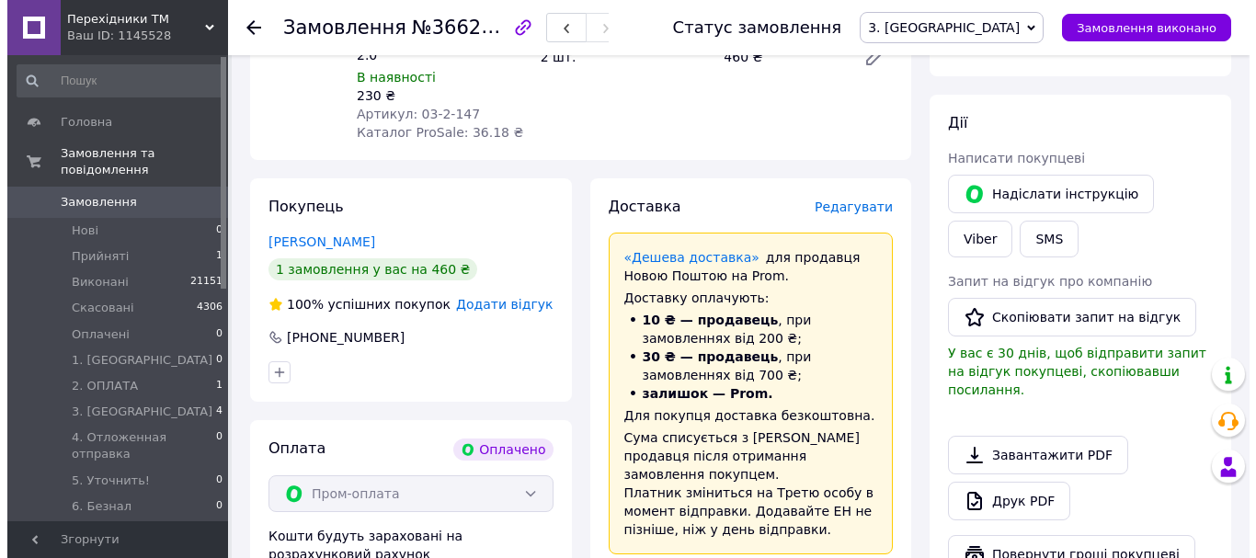
scroll to position [735, 0]
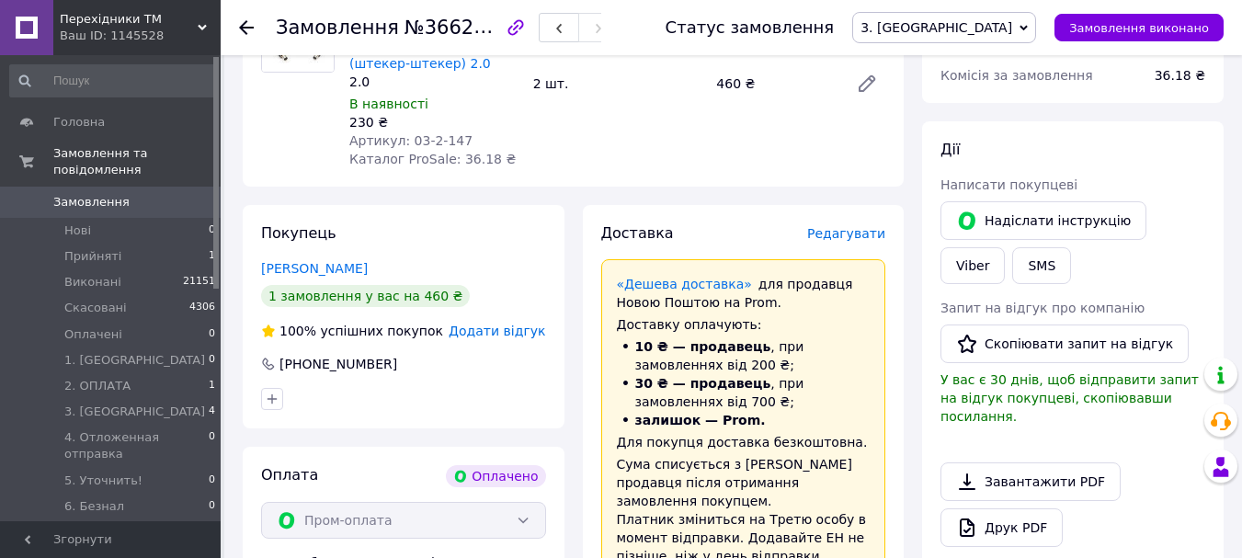
click at [861, 226] on span "Редагувати" at bounding box center [846, 233] width 78 height 15
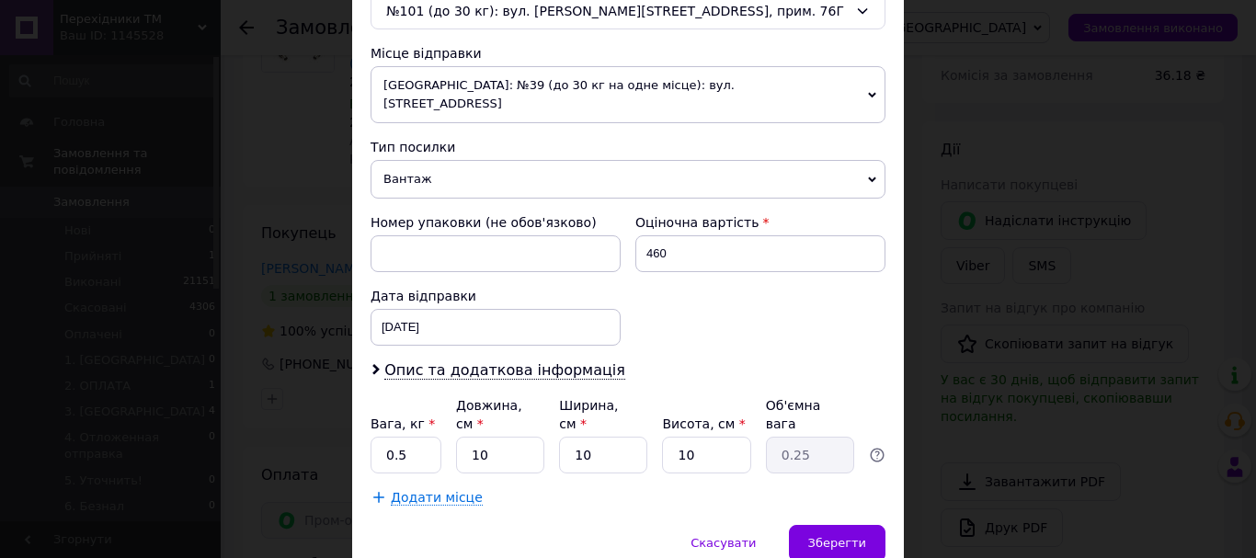
scroll to position [663, 0]
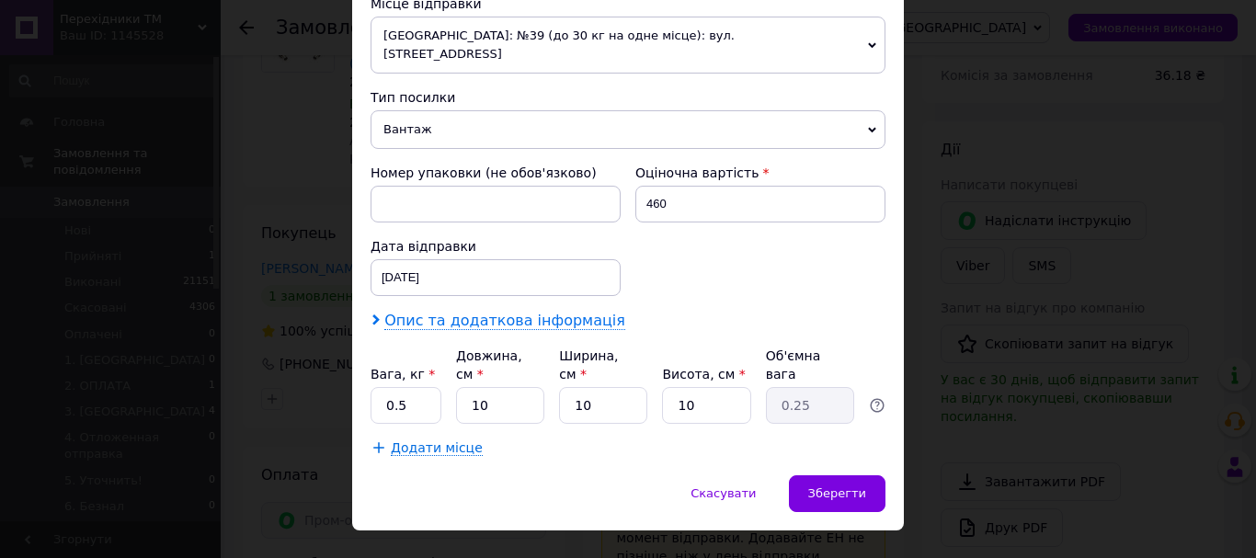
click at [520, 312] on span "Опис та додаткова інформація" at bounding box center [504, 321] width 241 height 18
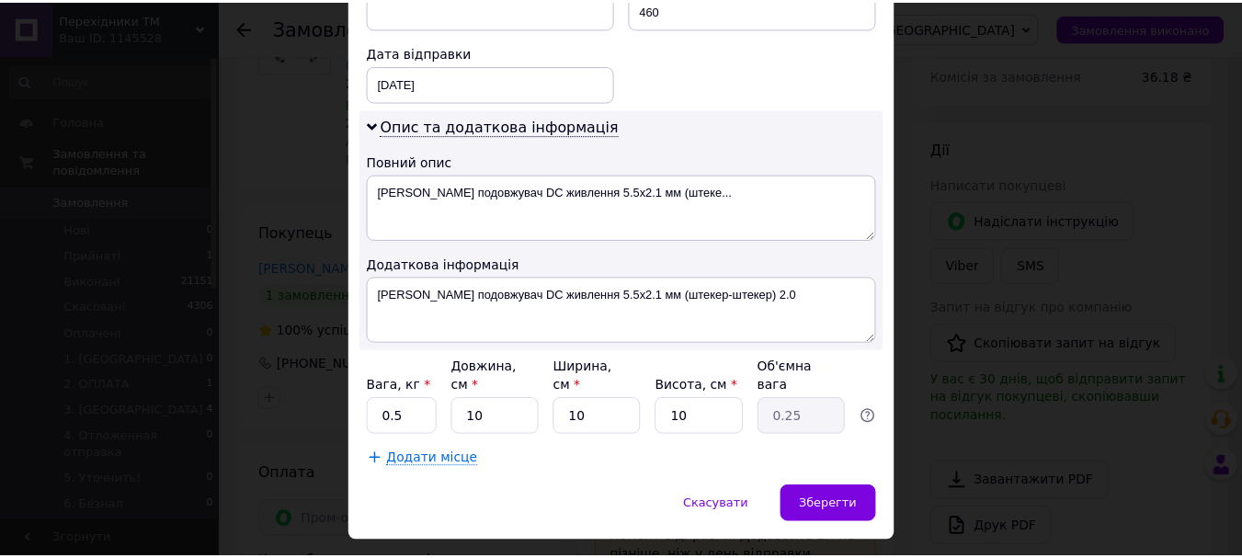
scroll to position [869, 0]
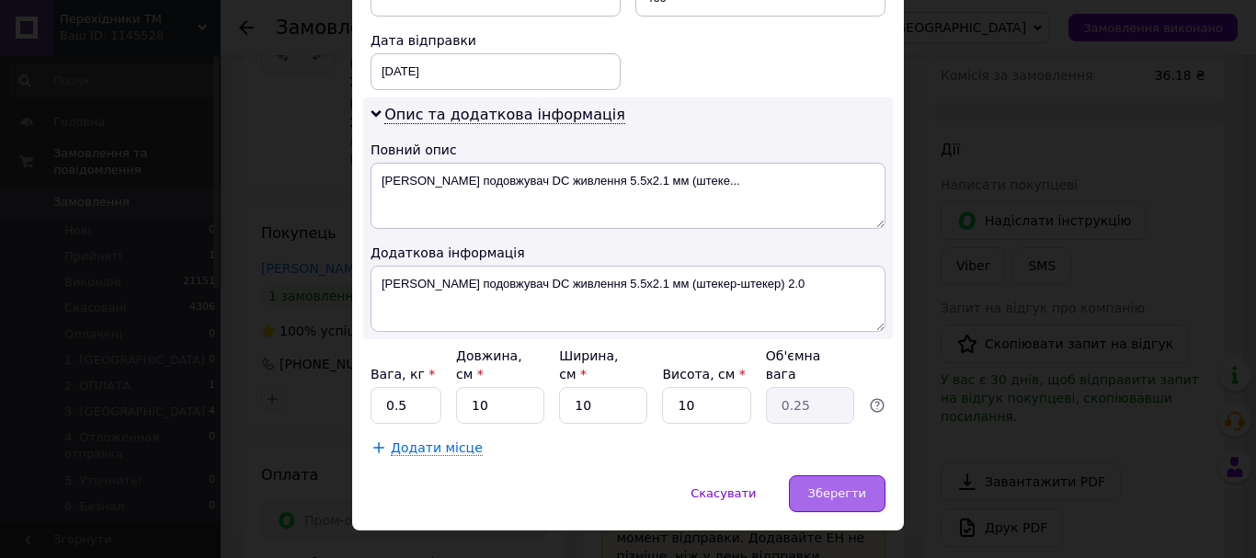
click at [840, 486] on span "Зберегти" at bounding box center [837, 493] width 58 height 14
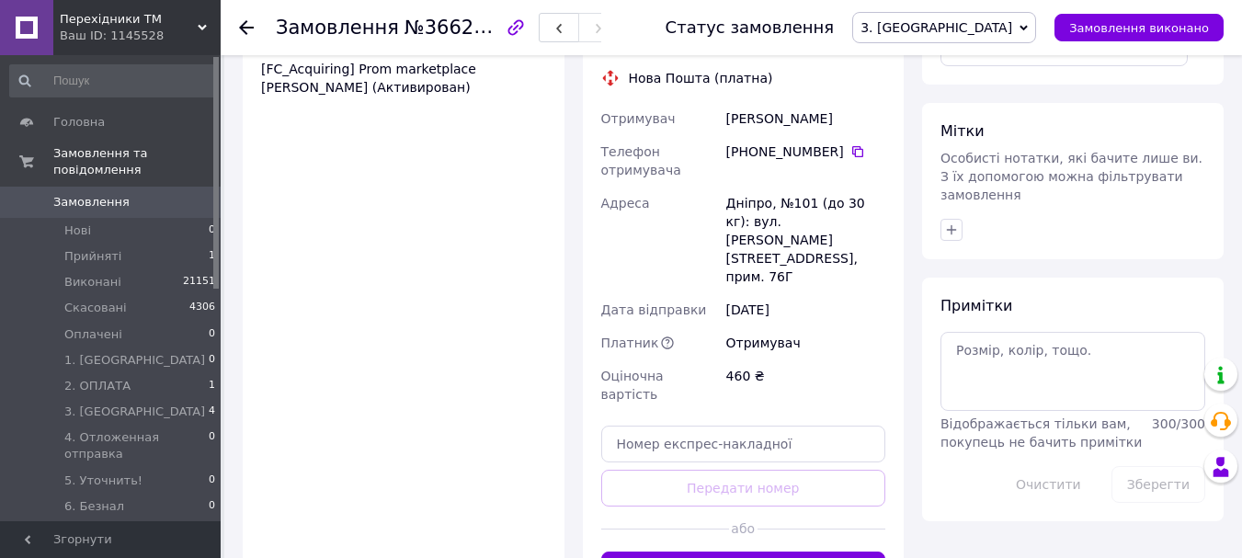
scroll to position [1287, 0]
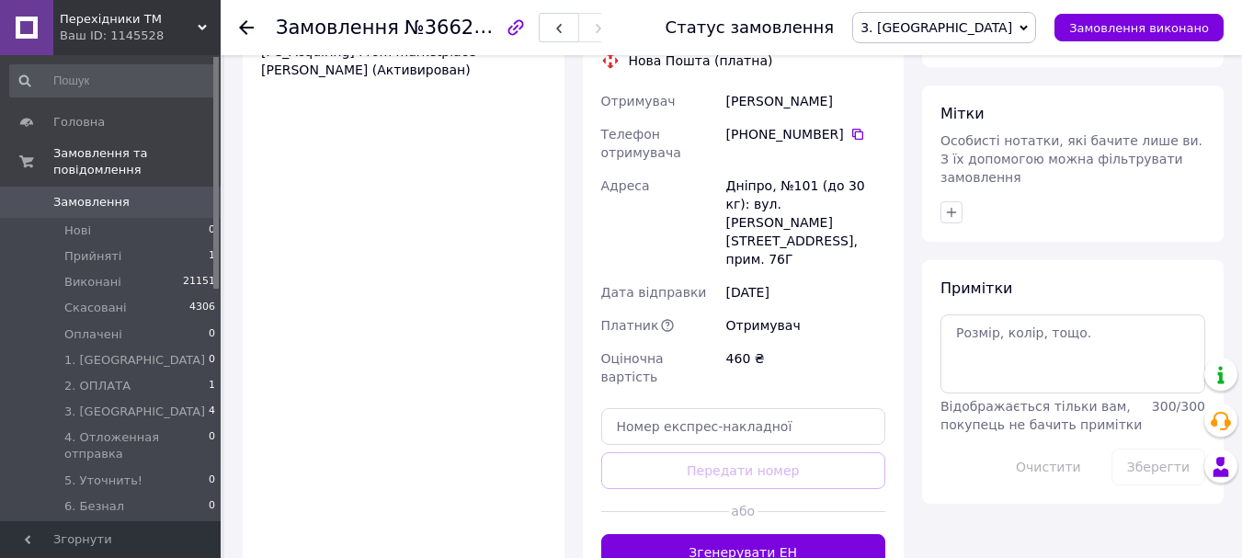
click at [776, 534] on button "Згенерувати ЕН" at bounding box center [743, 552] width 285 height 37
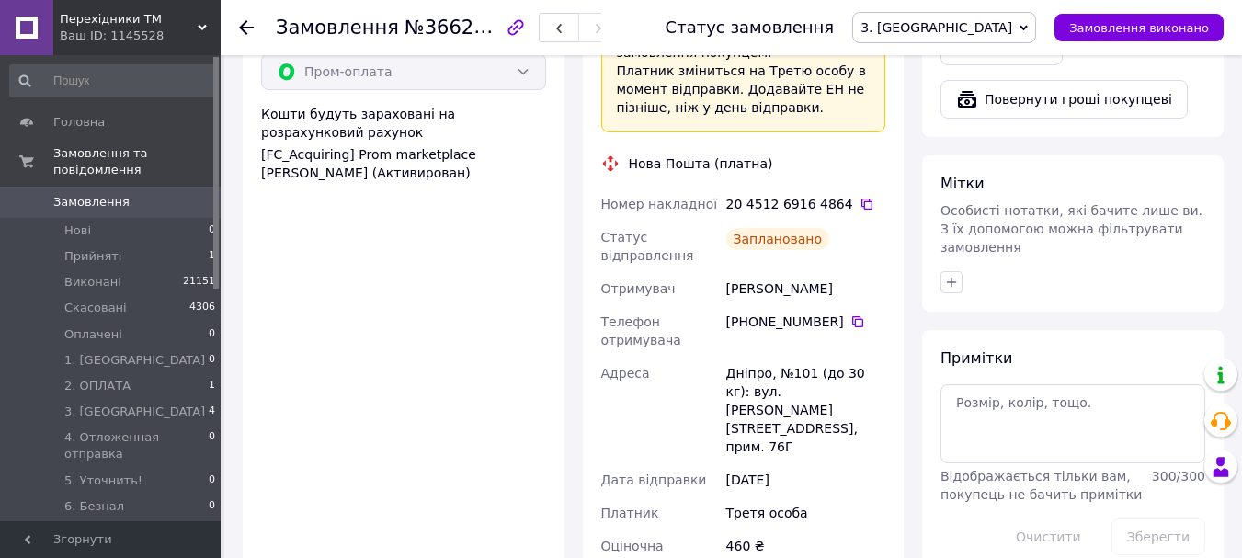
scroll to position [1103, 0]
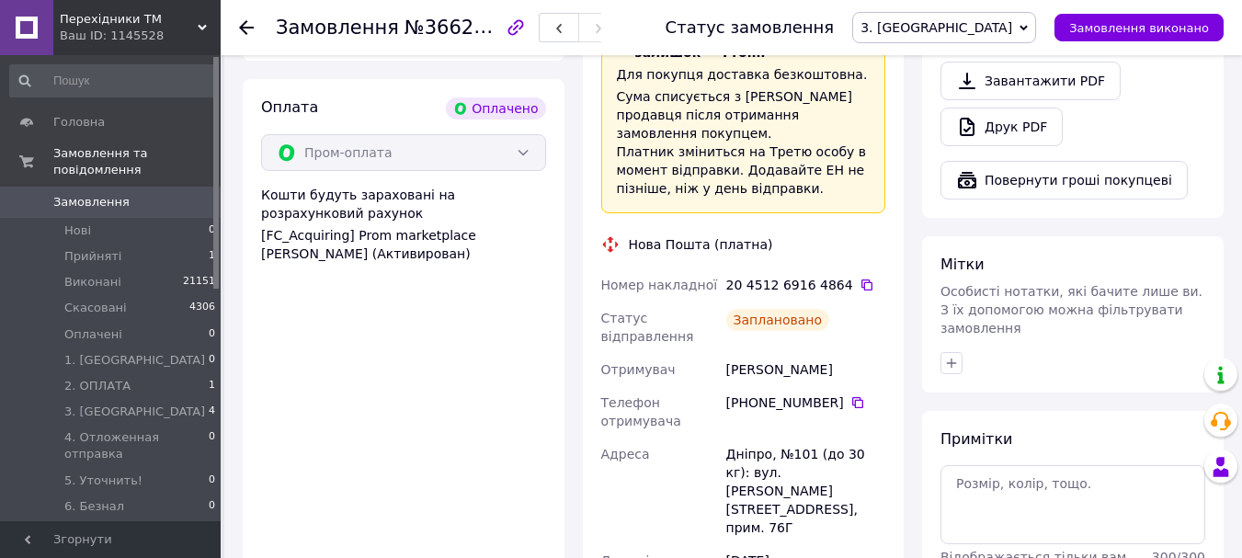
click at [179, 194] on link "Замовлення 0" at bounding box center [113, 202] width 226 height 31
